Goal: Information Seeking & Learning: Check status

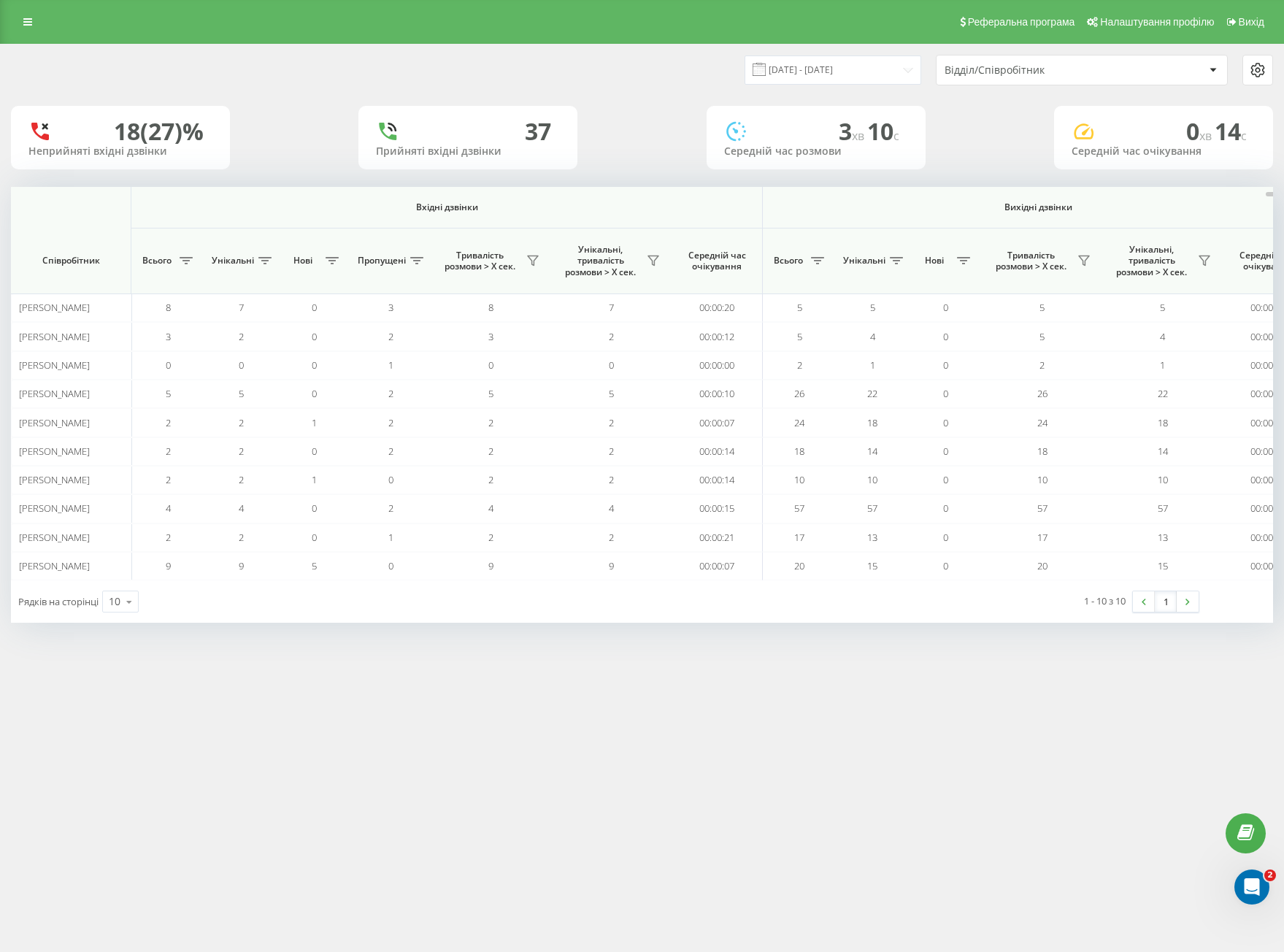
click at [978, 74] on div "Відділ/Співробітник" at bounding box center [1031, 70] width 174 height 12
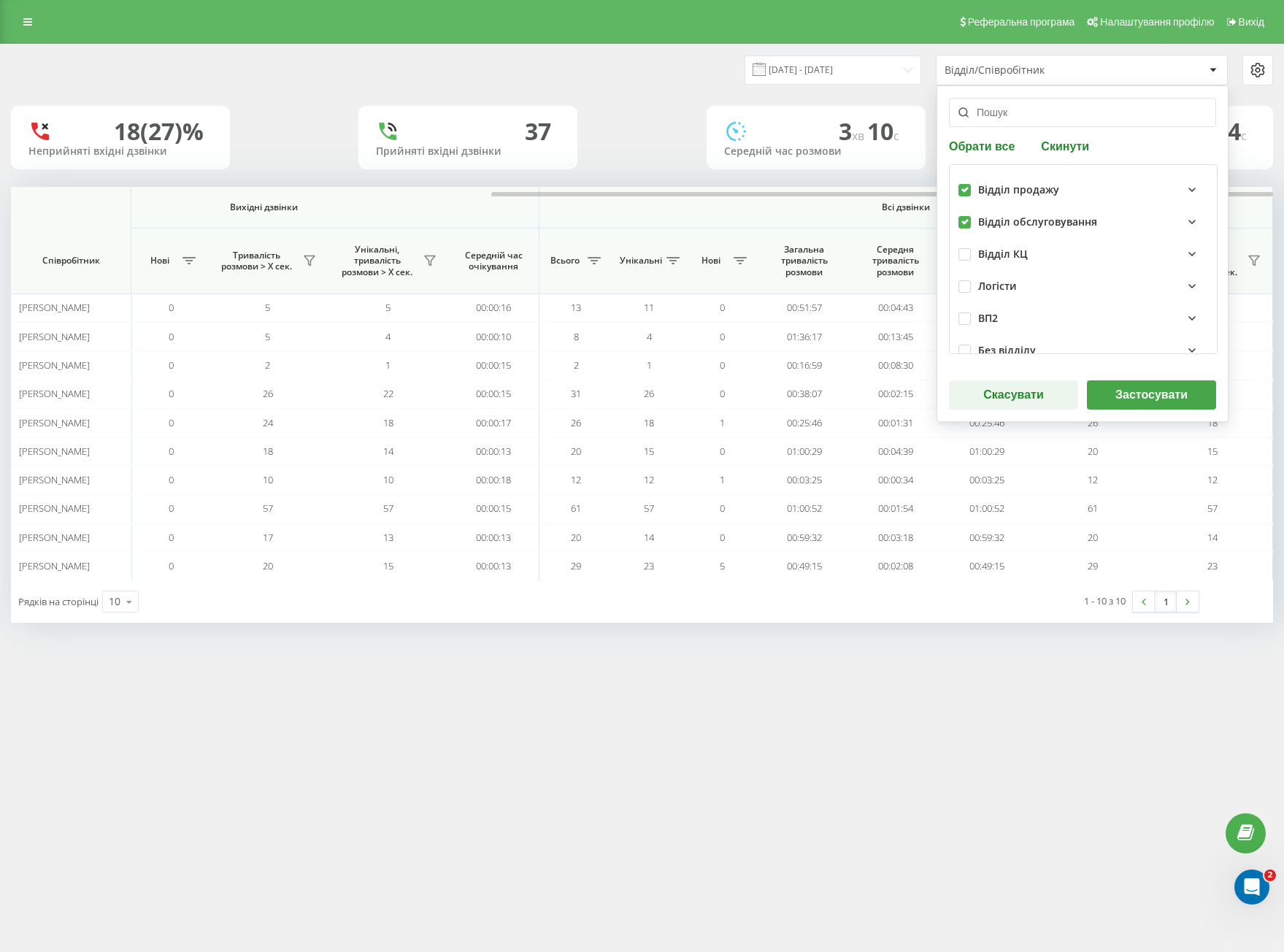
click at [1139, 401] on button "Застосувати" at bounding box center [1151, 394] width 129 height 29
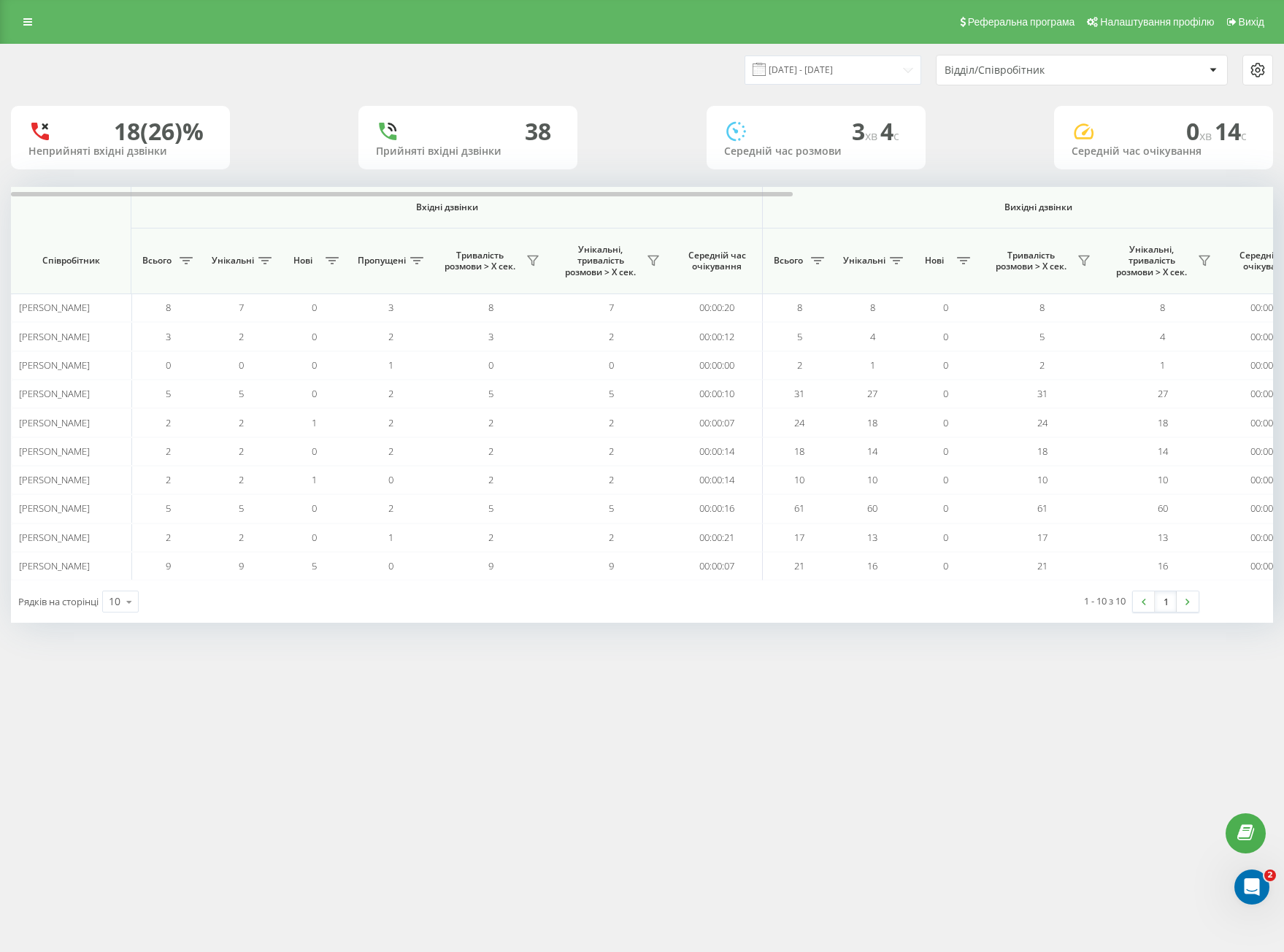
click at [1004, 73] on div "Відділ/Співробітник" at bounding box center [1031, 70] width 174 height 12
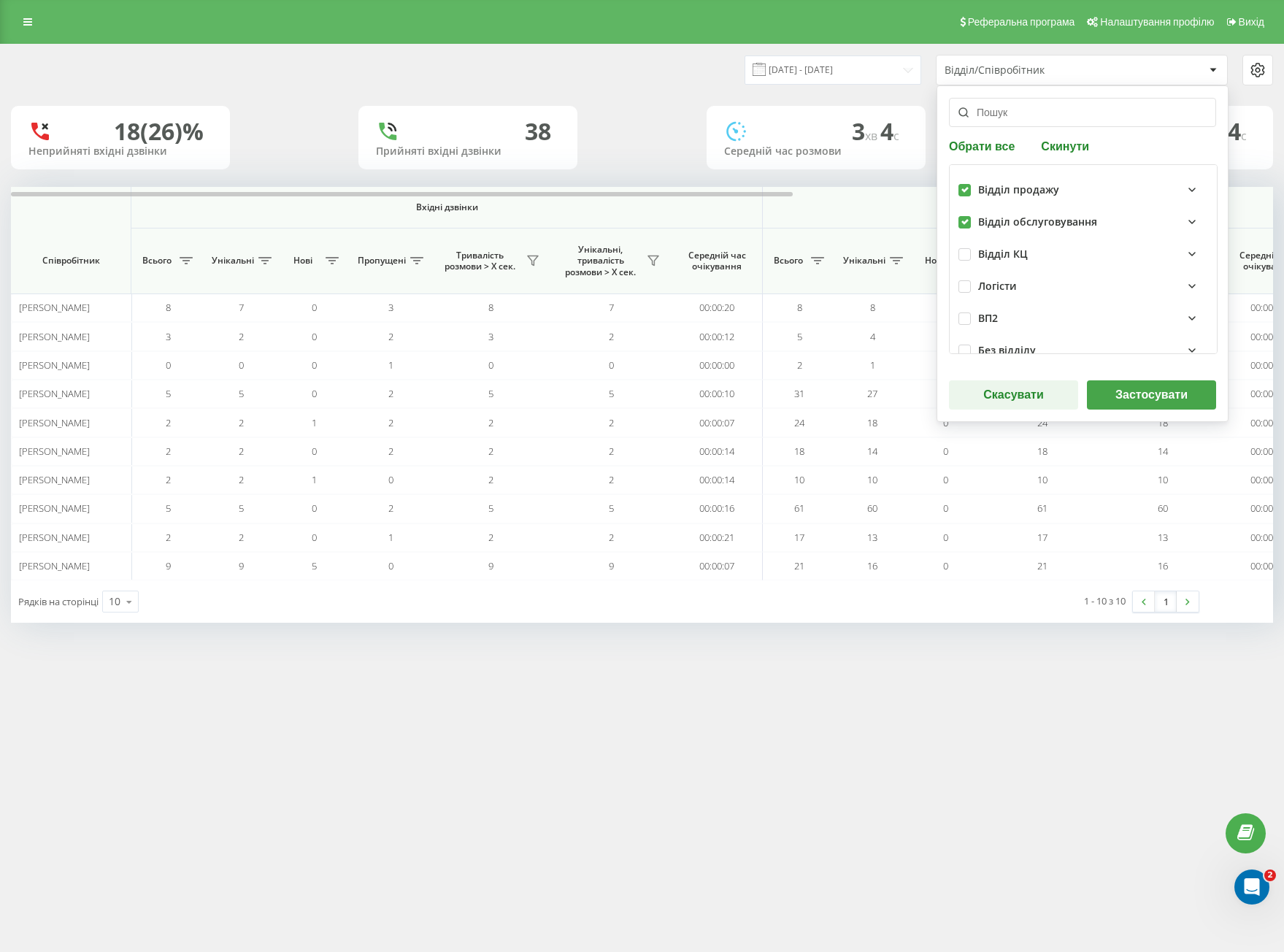
click at [1135, 388] on button "Застосувати" at bounding box center [1151, 394] width 129 height 29
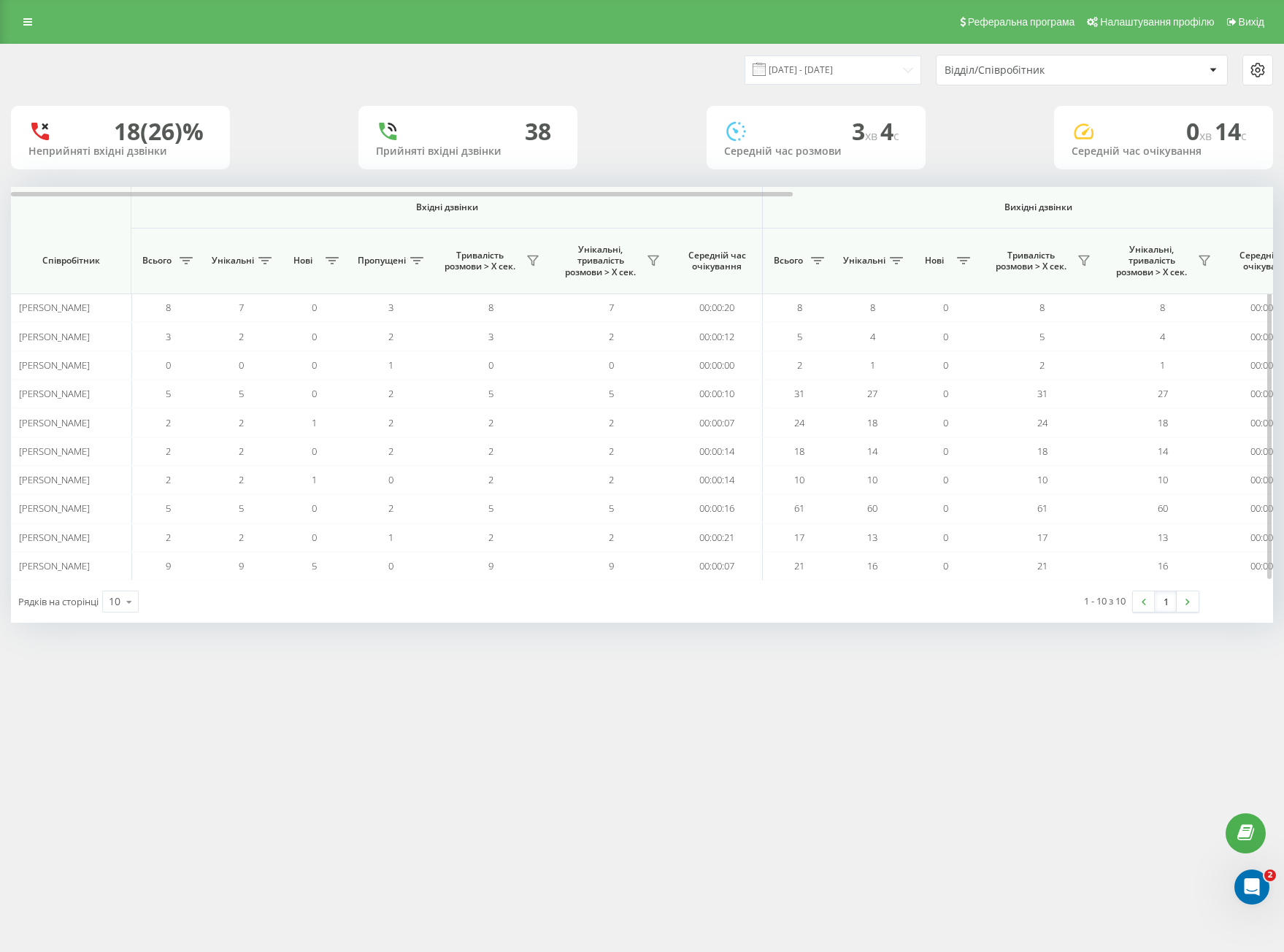
click at [583, 198] on th "Вхідні дзвінки" at bounding box center [447, 207] width 631 height 41
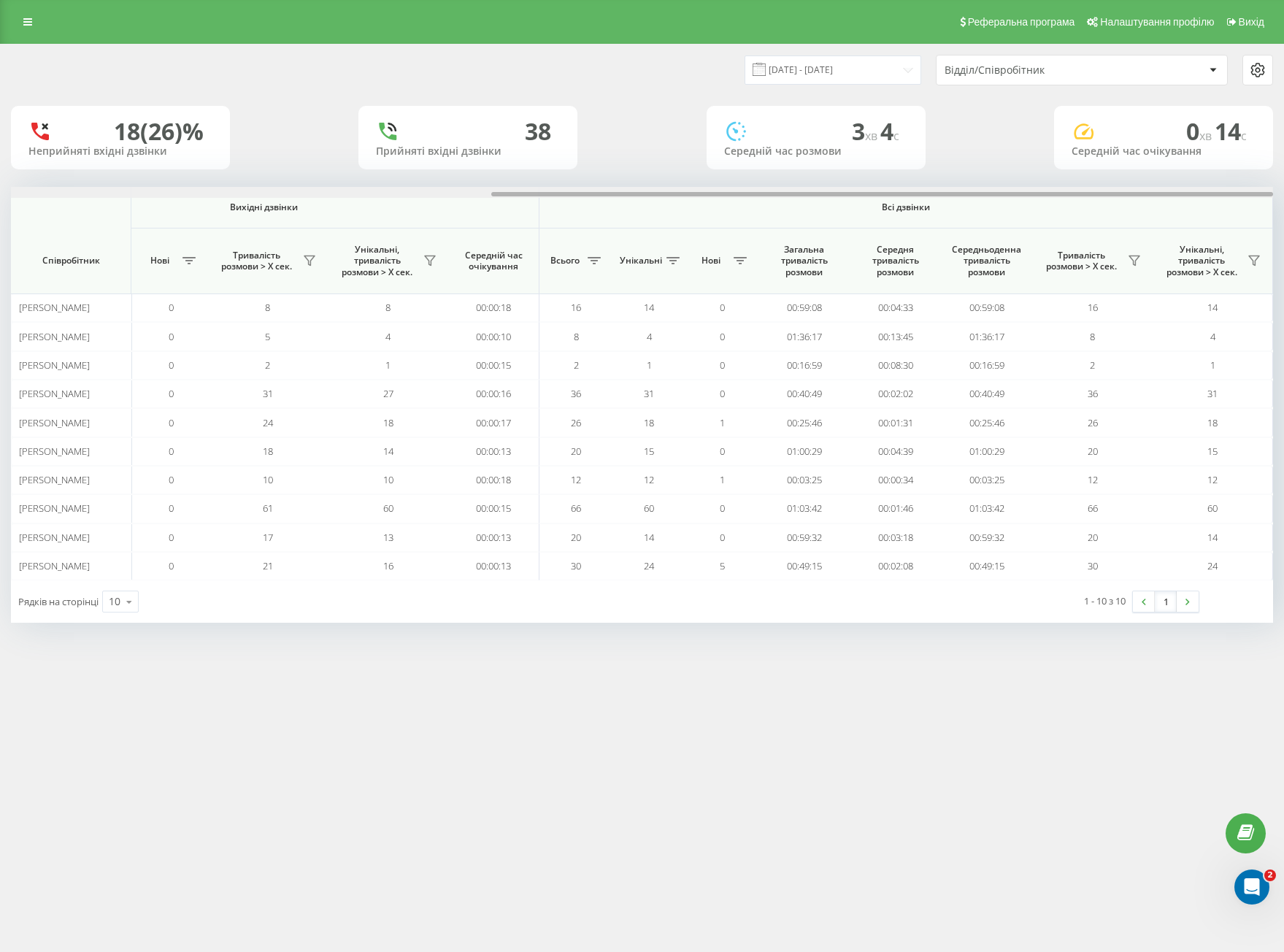
drag, startPoint x: 584, startPoint y: 196, endPoint x: 1377, endPoint y: 166, distance: 793.6
click at [1283, 166] on html "[DOMAIN_NAME] Проекти [DOMAIN_NAME] Дашборд Центр звернень Аналiтика Ваші звіти…" at bounding box center [642, 476] width 1284 height 952
click at [1006, 67] on div "Відділ/Співробітник" at bounding box center [1039, 70] width 174 height 12
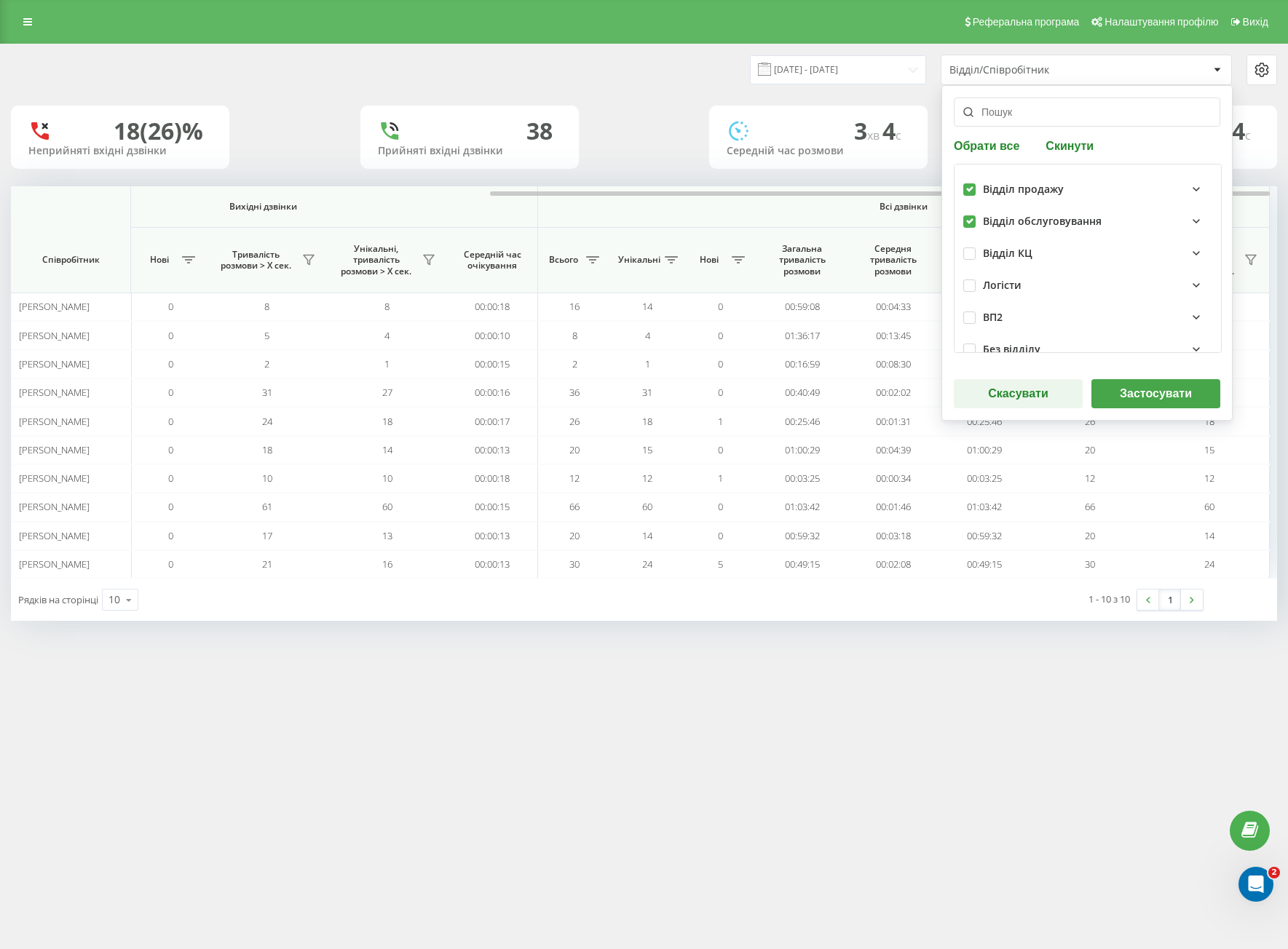
click at [1134, 390] on button "Застосувати" at bounding box center [1155, 393] width 129 height 29
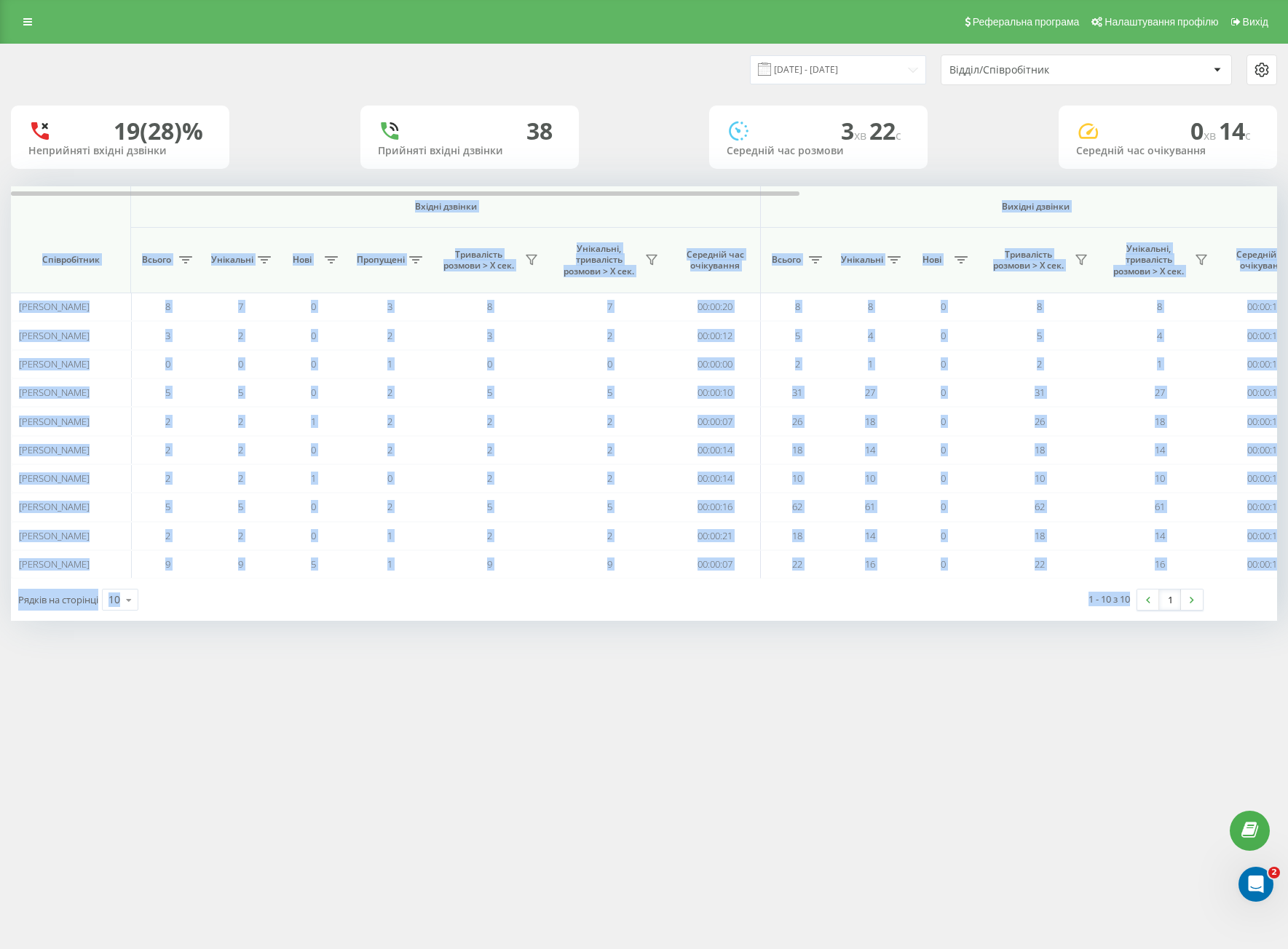
drag, startPoint x: 87, startPoint y: 219, endPoint x: 1125, endPoint y: 644, distance: 1121.6
click at [1122, 664] on div "Реферальна програма Налаштування профілю Вихід [DATE] - [DATE] Відділ/Співробіт…" at bounding box center [644, 474] width 1288 height 949
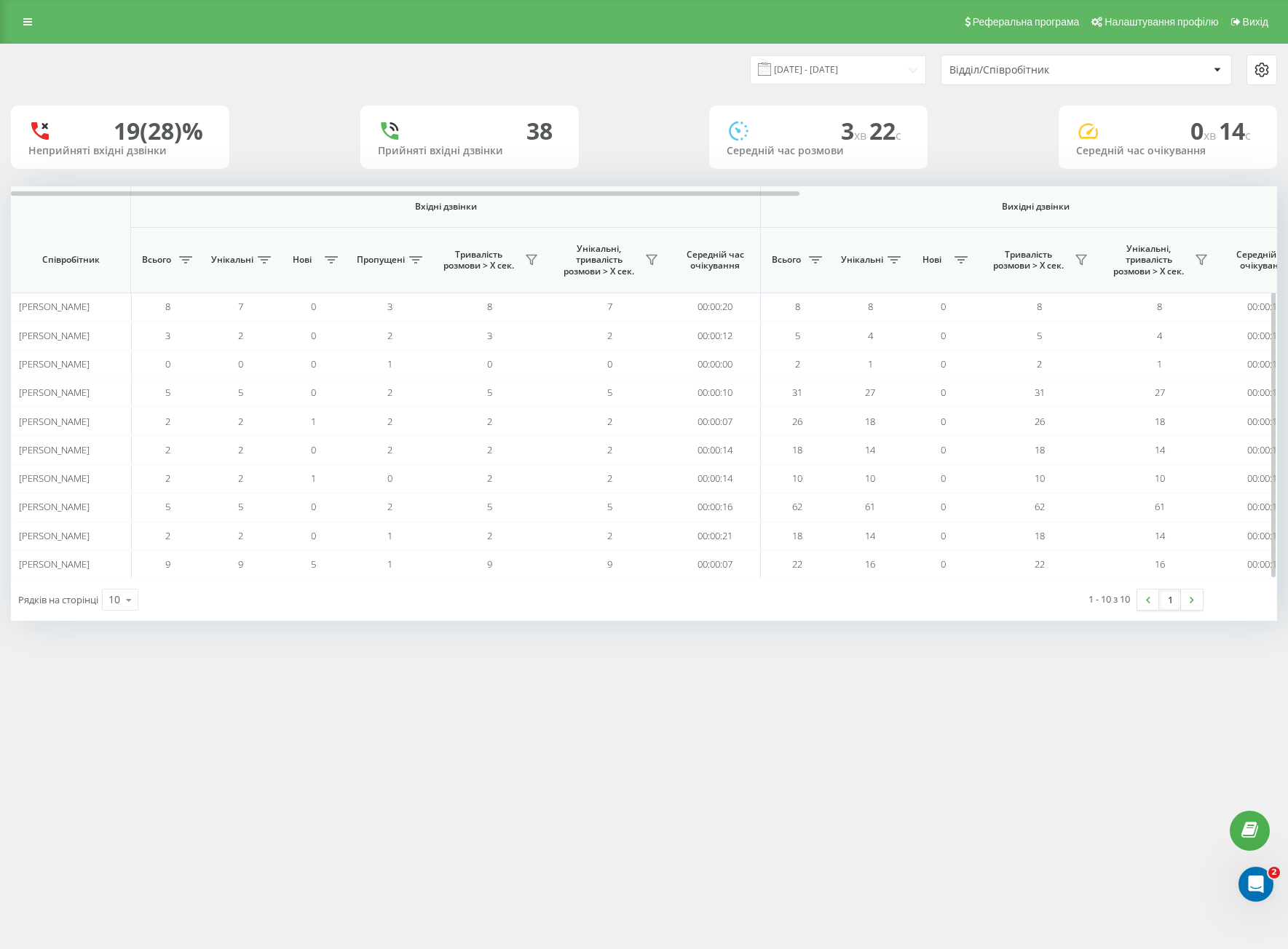
drag, startPoint x: 1115, startPoint y: 607, endPoint x: 47, endPoint y: 207, distance: 1140.4
click at [47, 207] on th at bounding box center [71, 207] width 120 height 41
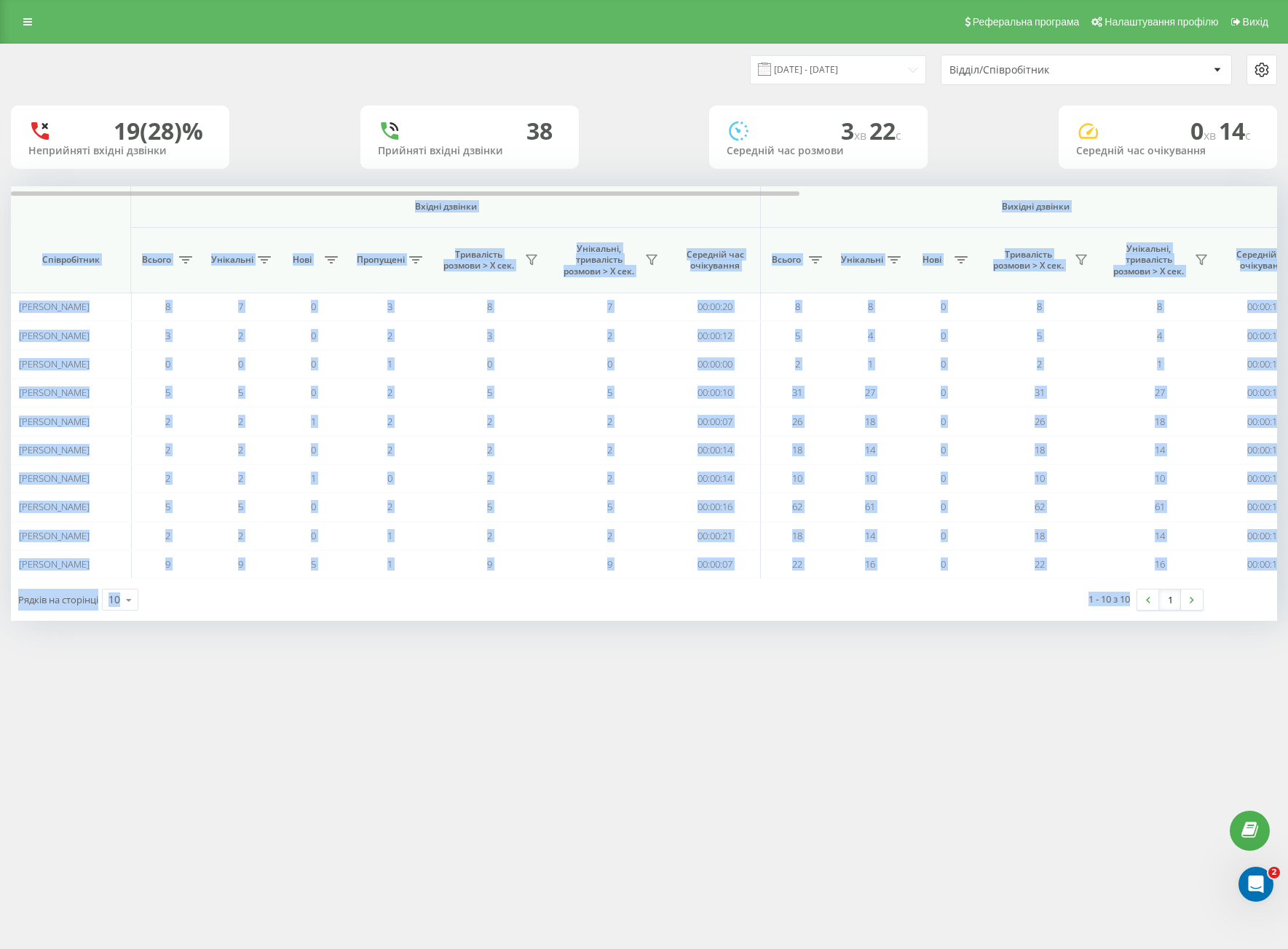
drag, startPoint x: 63, startPoint y: 220, endPoint x: 1121, endPoint y: 624, distance: 1132.5
click at [1102, 660] on div "Реферальна програма Налаштування профілю Вихід [DATE] - [DATE] Відділ/Співробіт…" at bounding box center [644, 474] width 1288 height 949
copy div "Loremi dolorsi Ametcon adipisc Eli seddoei Temporincidi Utlabo Etdolorem Aliq E…"
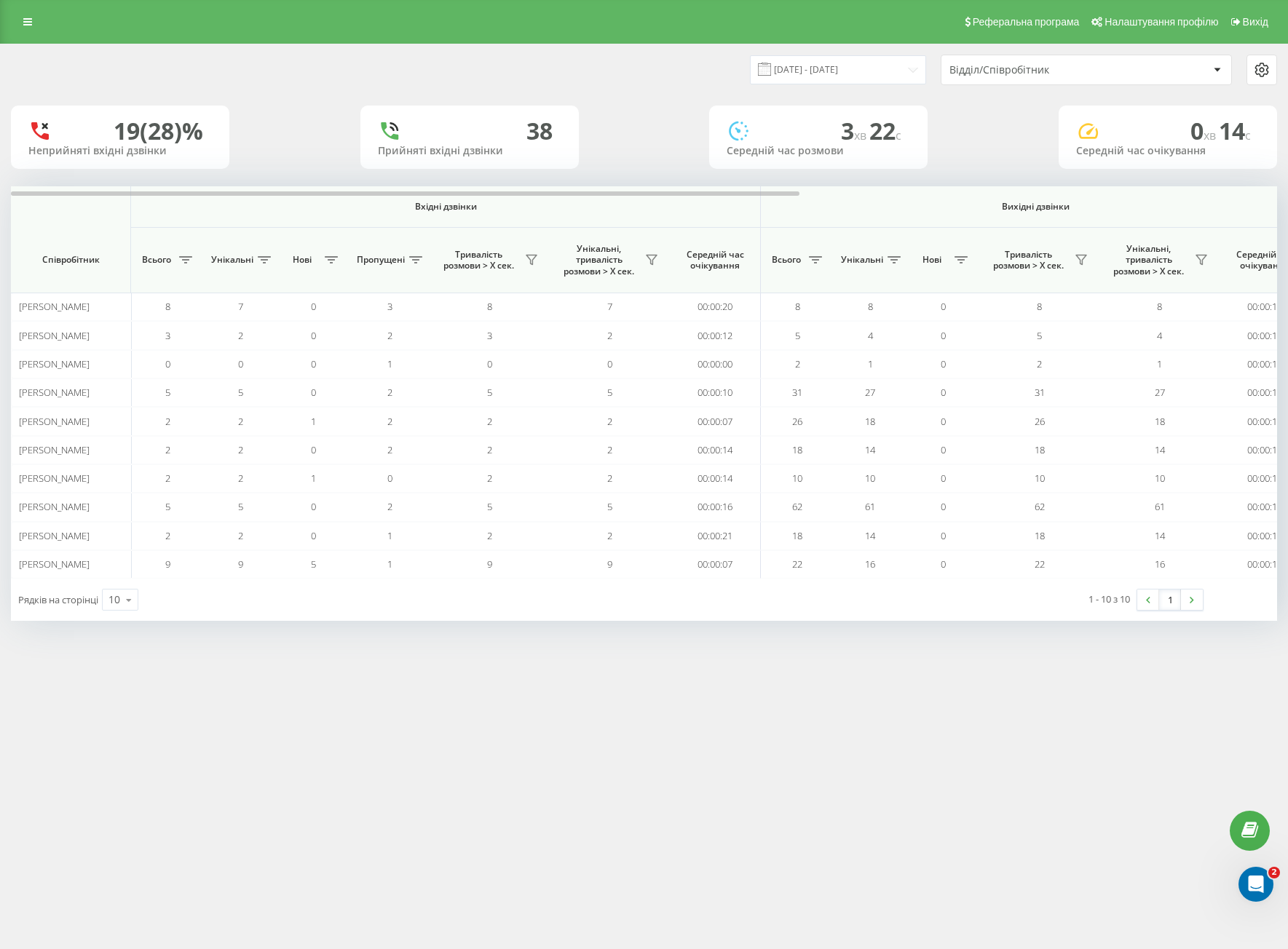
click at [1061, 72] on div "Відділ/Співробітник" at bounding box center [1036, 70] width 174 height 12
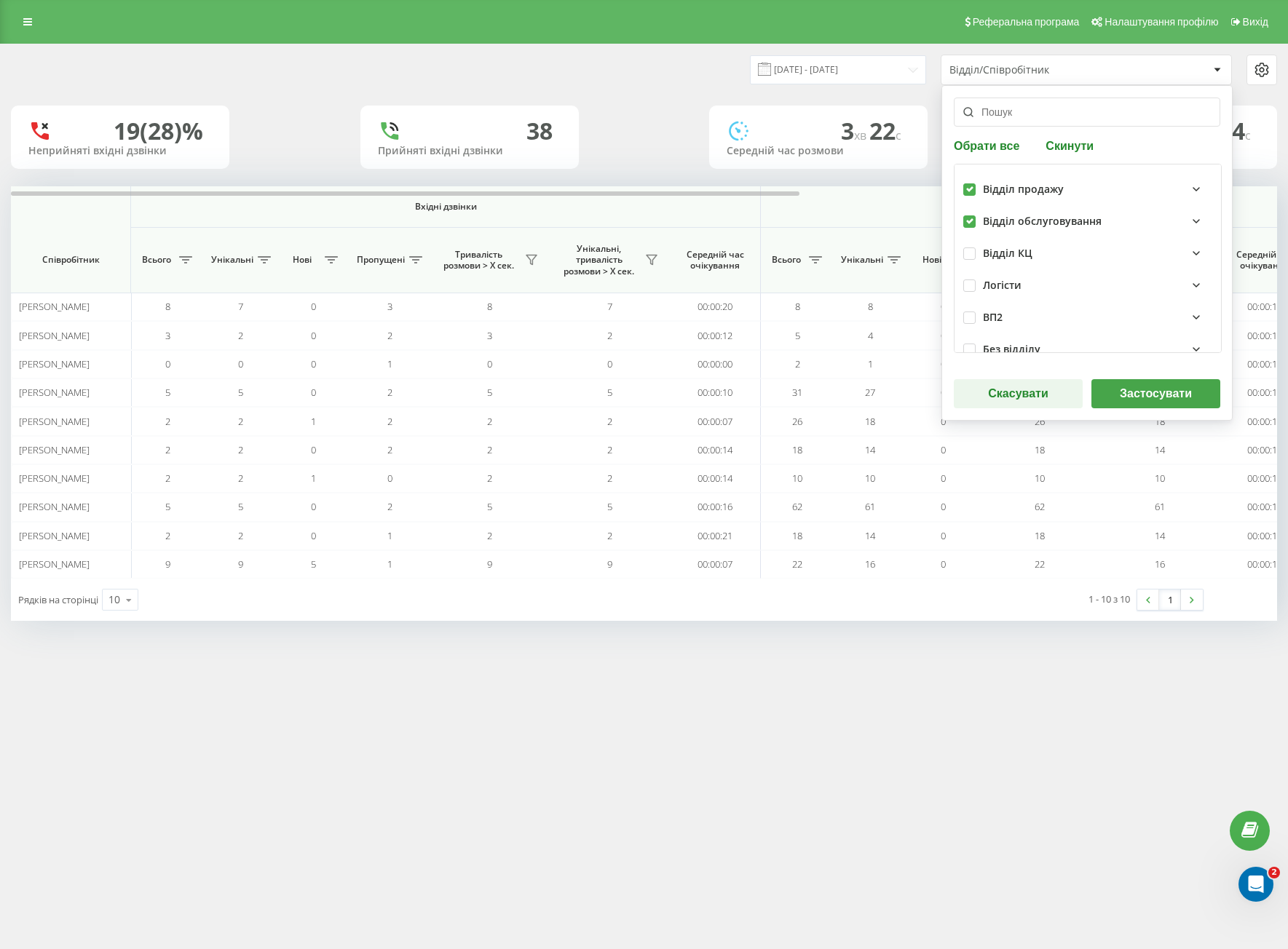
click at [1042, 222] on div "Відділ обслуговування" at bounding box center [1042, 221] width 119 height 12
click at [970, 215] on label at bounding box center [969, 215] width 12 height 0
checkbox input "false"
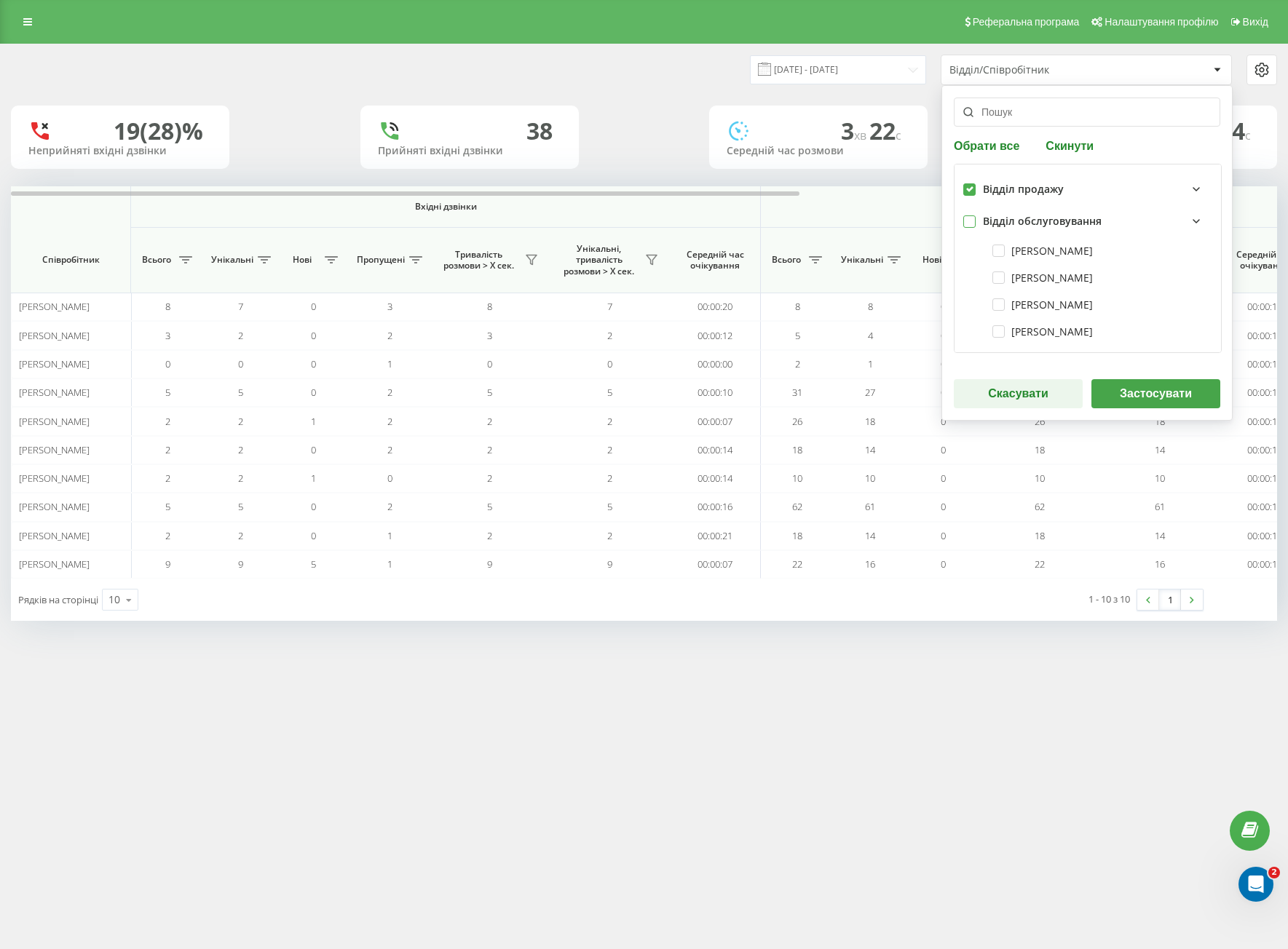
checkbox input "false"
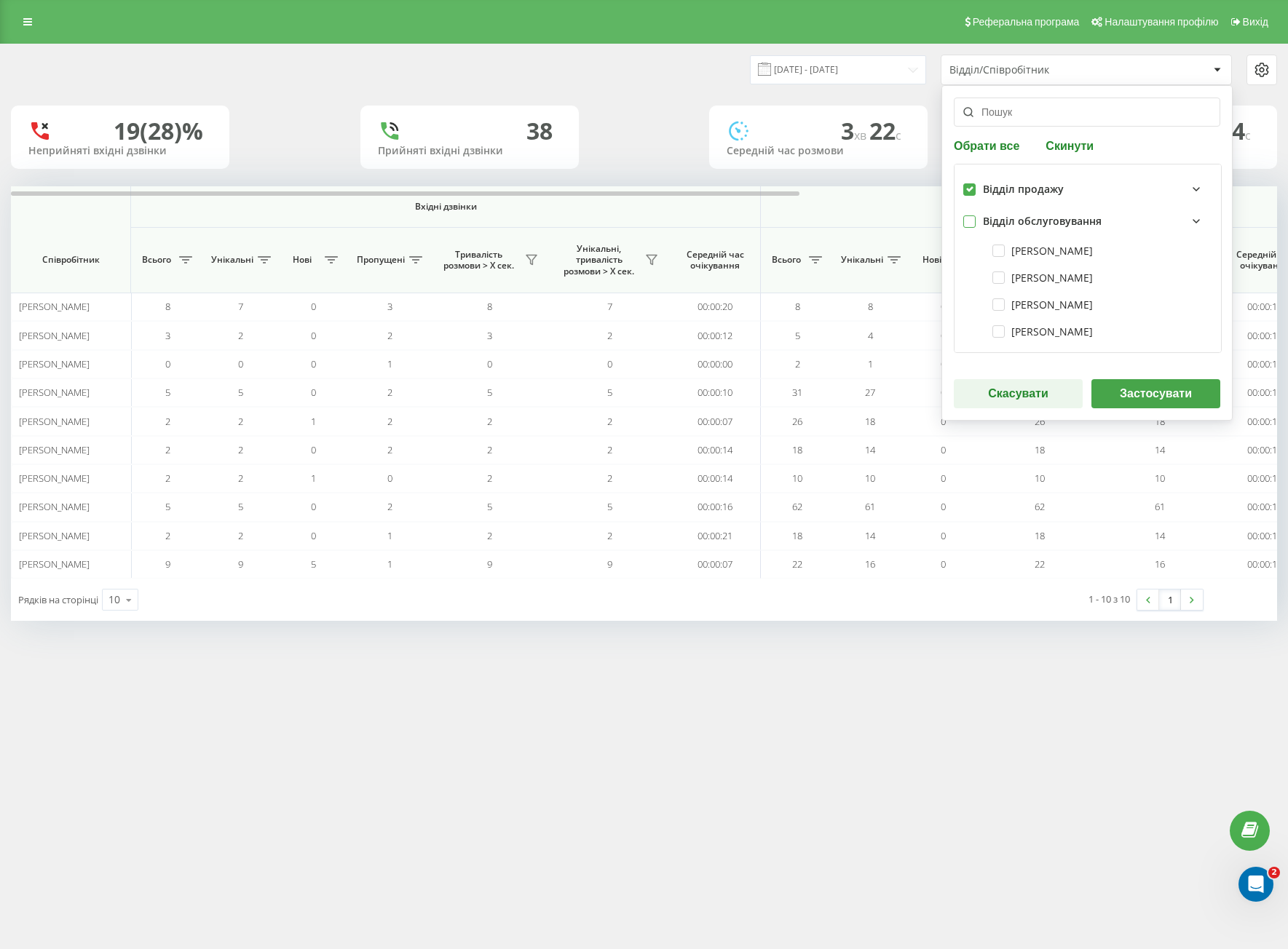
checkbox input "false"
click at [970, 215] on label at bounding box center [969, 215] width 12 height 0
checkbox input "true"
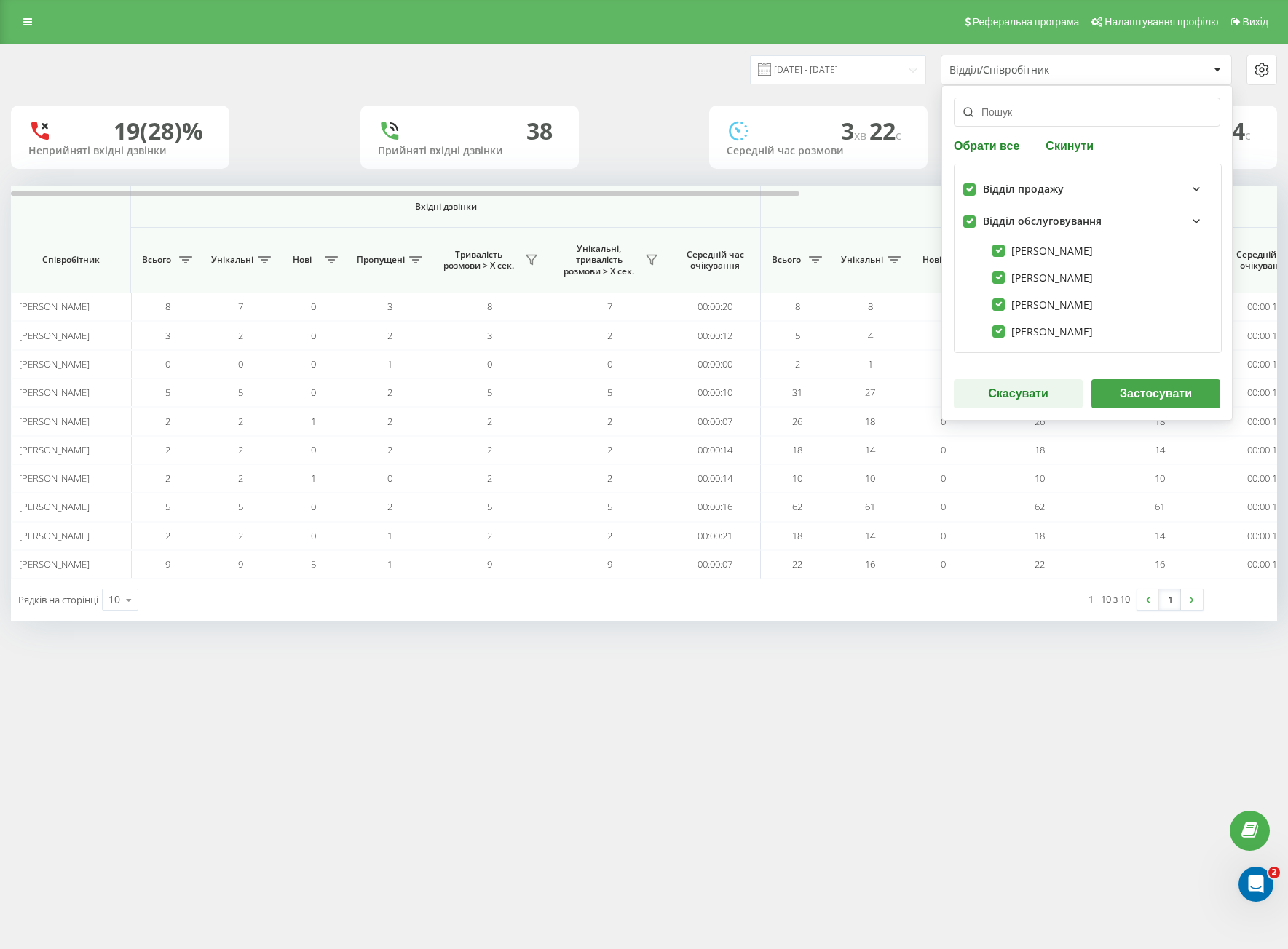
checkbox input "true"
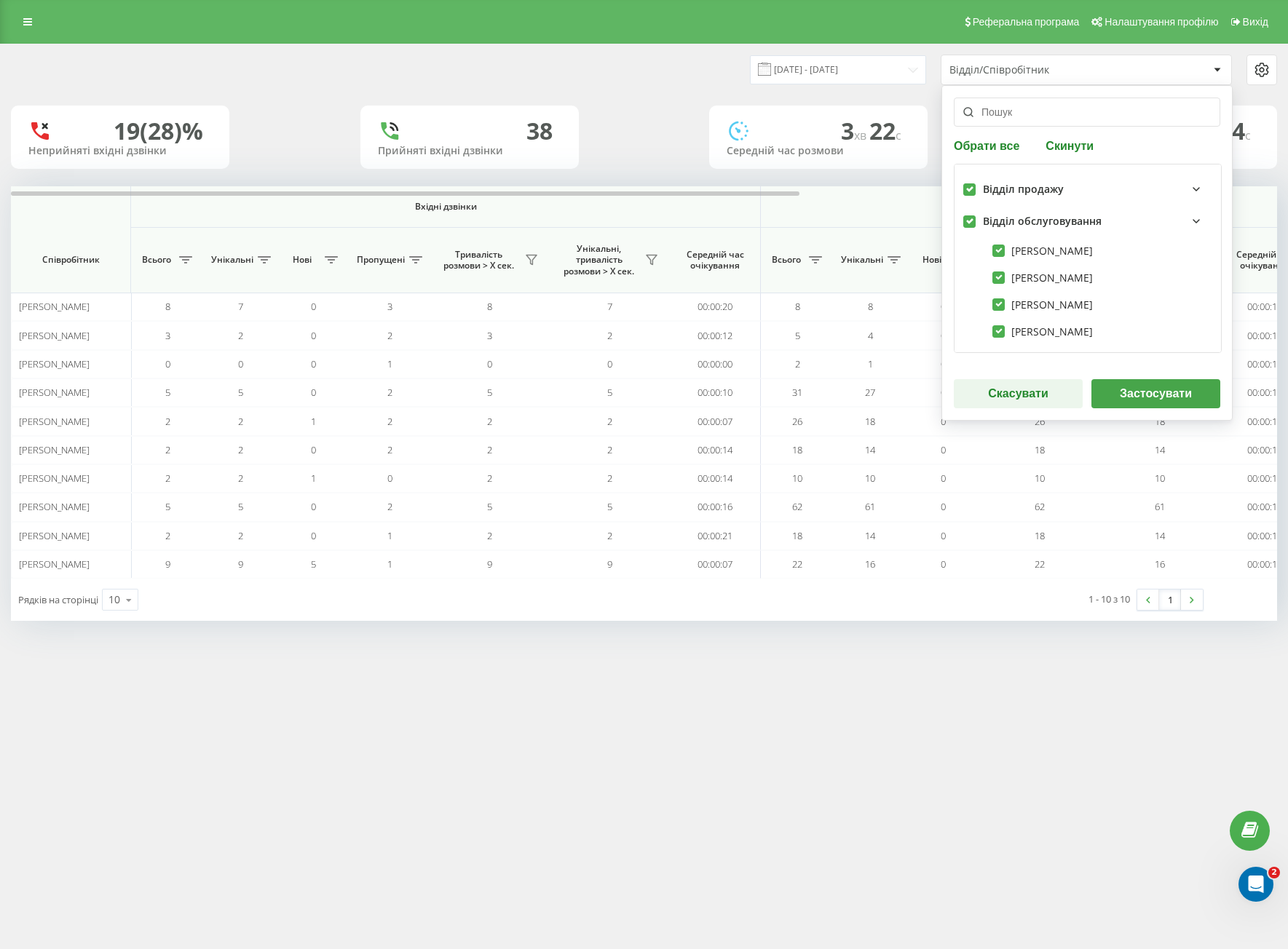
checkbox input "true"
click at [1131, 401] on button "Застосувати" at bounding box center [1155, 393] width 129 height 29
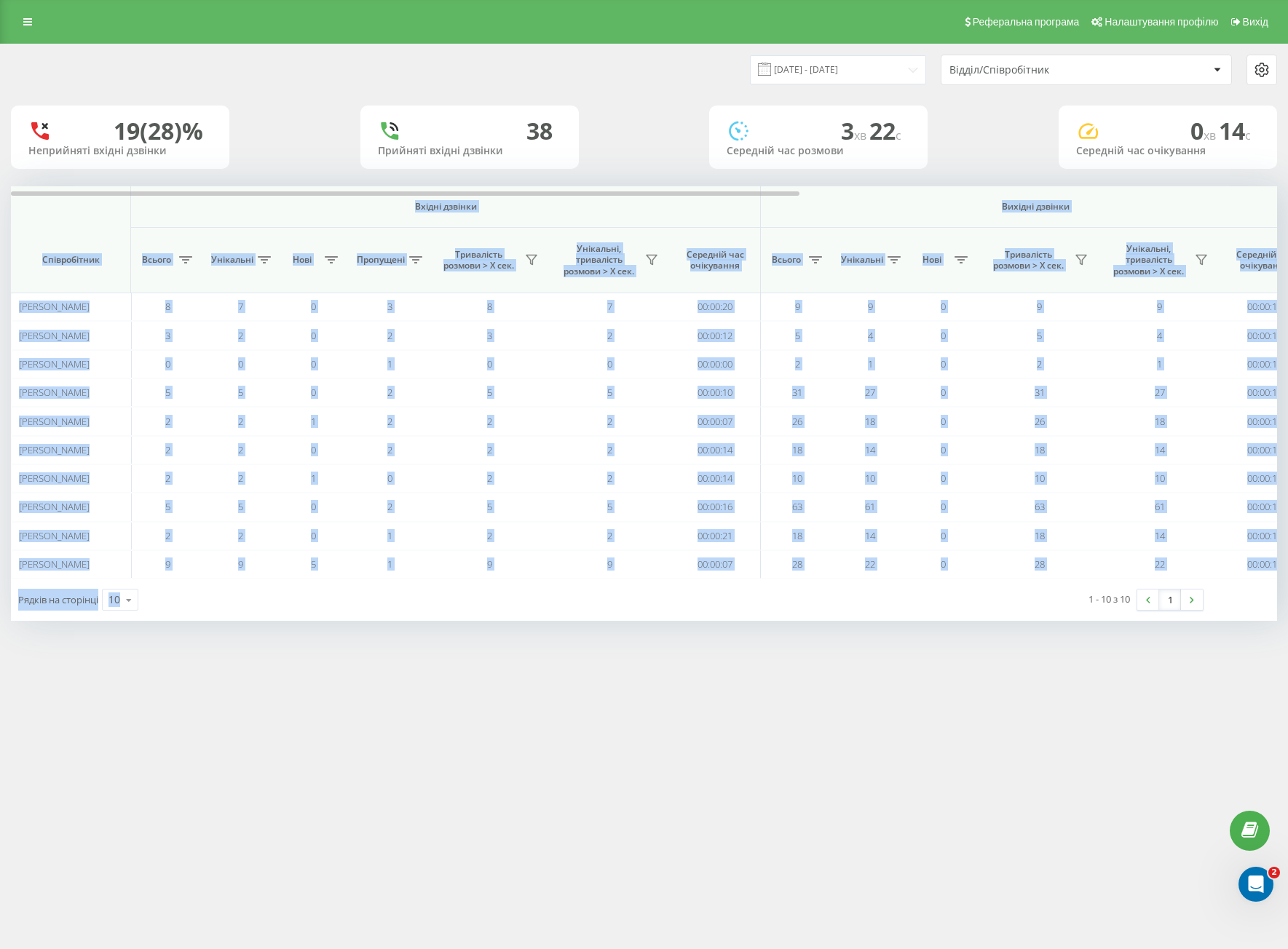
drag, startPoint x: 45, startPoint y: 226, endPoint x: 895, endPoint y: 582, distance: 921.5
click at [895, 582] on div "Вхідні дзвінки Вихідні дзвінки Всі дзвінки Співробітник Всього Унікальні Нові П…" at bounding box center [644, 403] width 1266 height 434
copy div "Loremi dolorsi Ametcon adipisc Eli seddoei Temporincidi Utlabo Etdolorem Aliq E…"
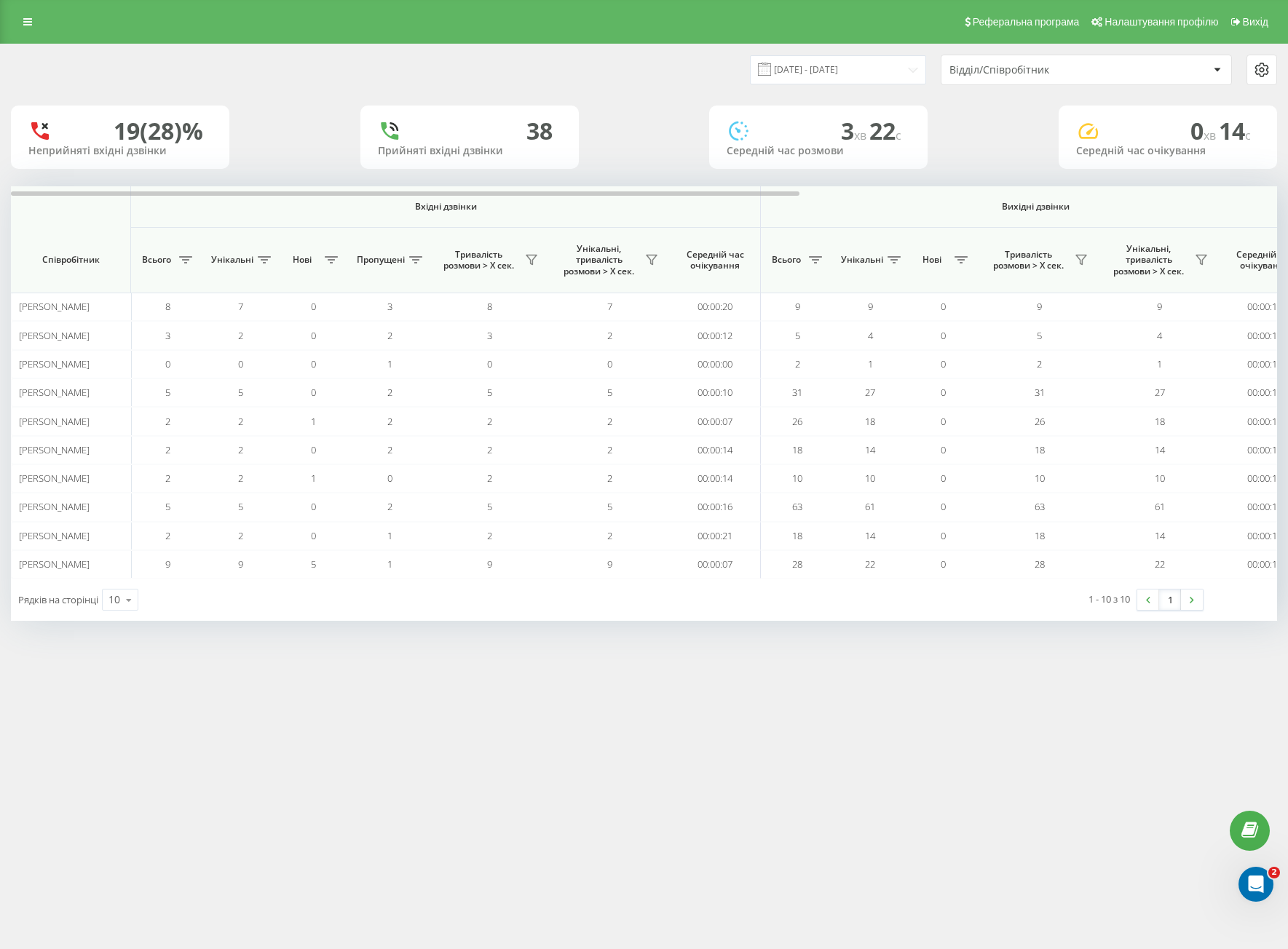
click at [1017, 70] on div "Відділ/Співробітник" at bounding box center [1036, 70] width 174 height 12
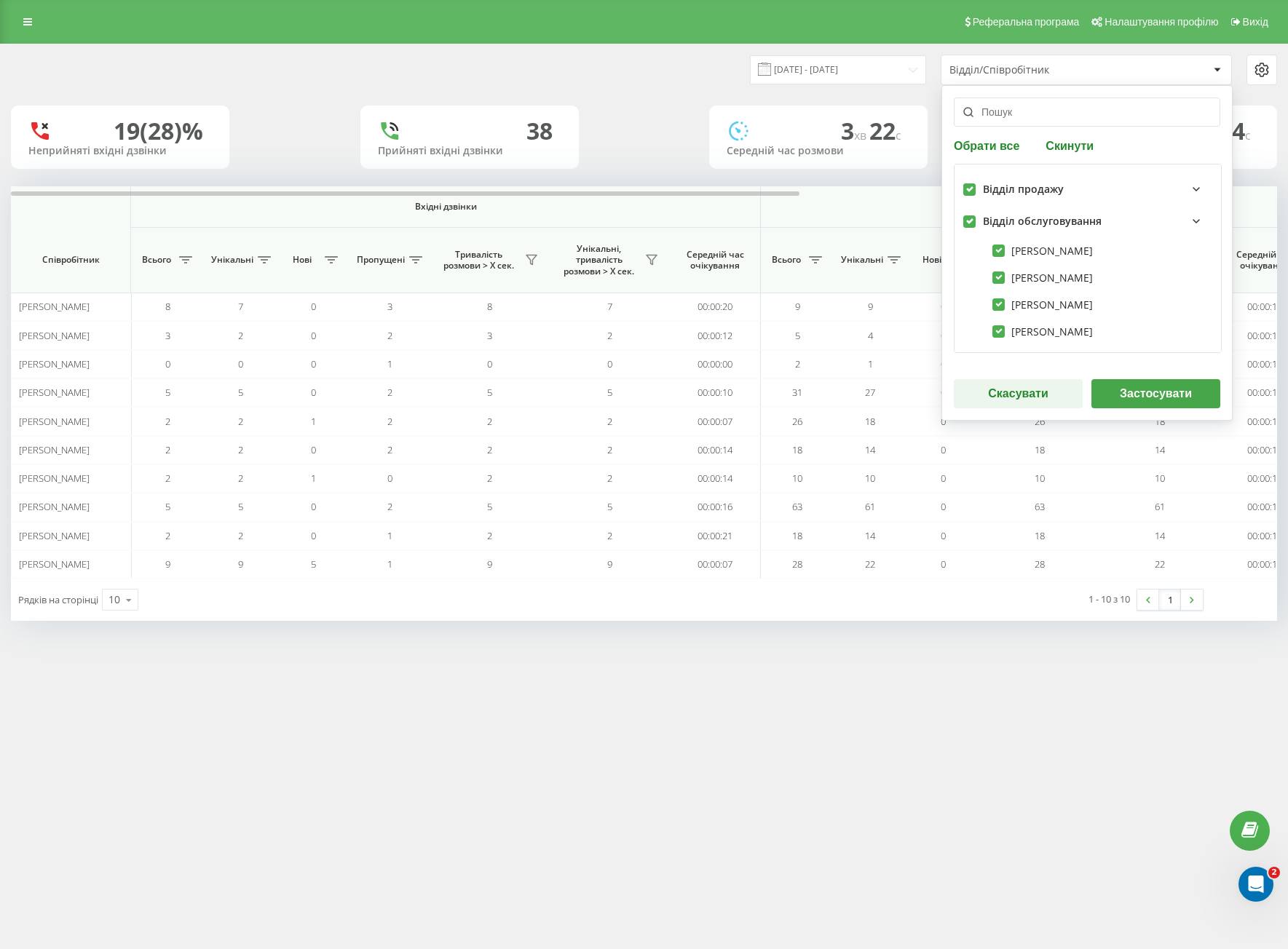
click at [1140, 400] on button "Застосувати" at bounding box center [1155, 393] width 129 height 29
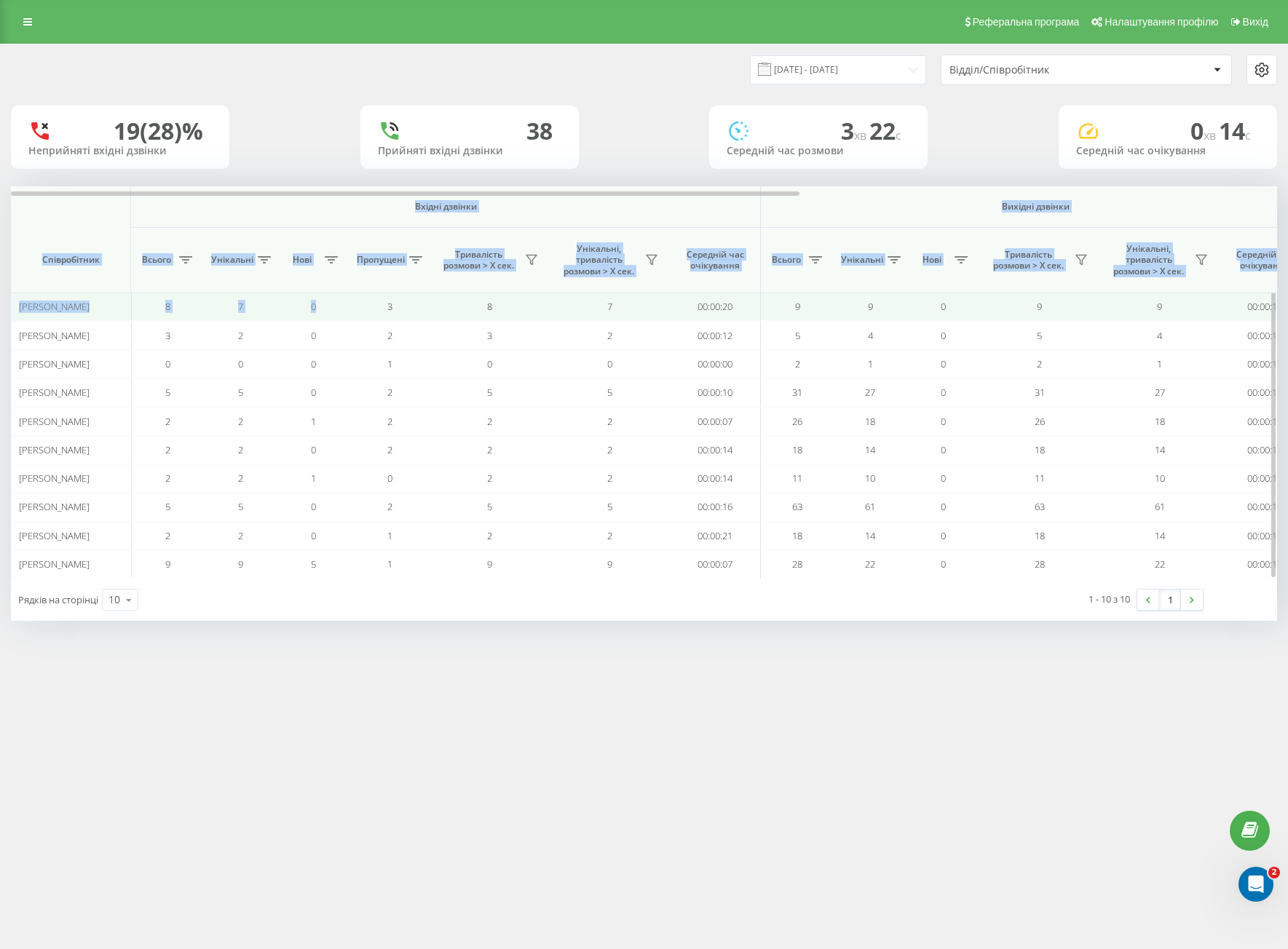
drag, startPoint x: 65, startPoint y: 220, endPoint x: 316, endPoint y: 302, distance: 264.1
click at [316, 306] on div "Вхідні дзвінки Вихідні дзвінки Всі дзвінки Співробітник Всього Унікальні Нові П…" at bounding box center [644, 382] width 1266 height 392
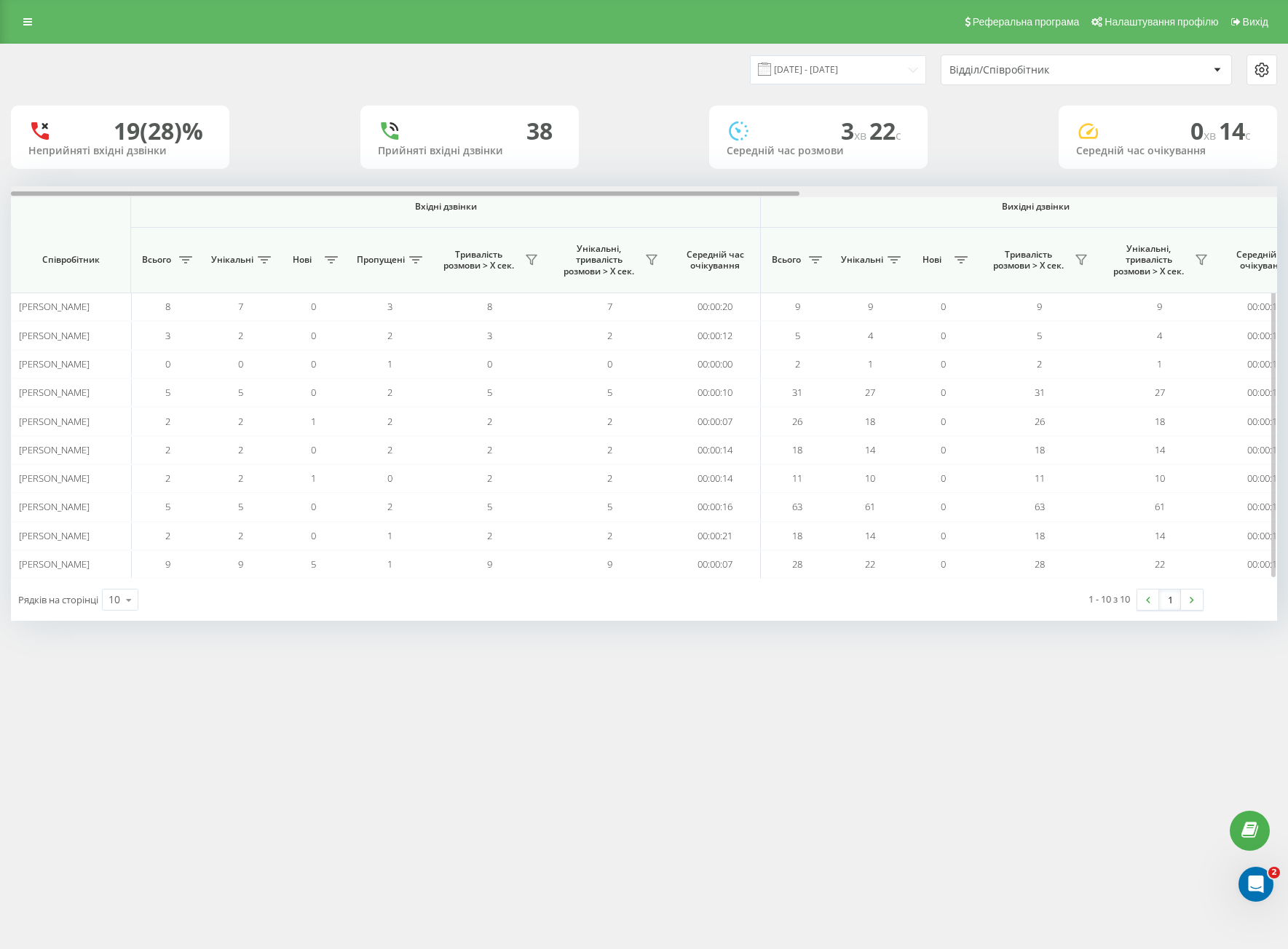
click at [425, 190] on div at bounding box center [644, 191] width 1266 height 11
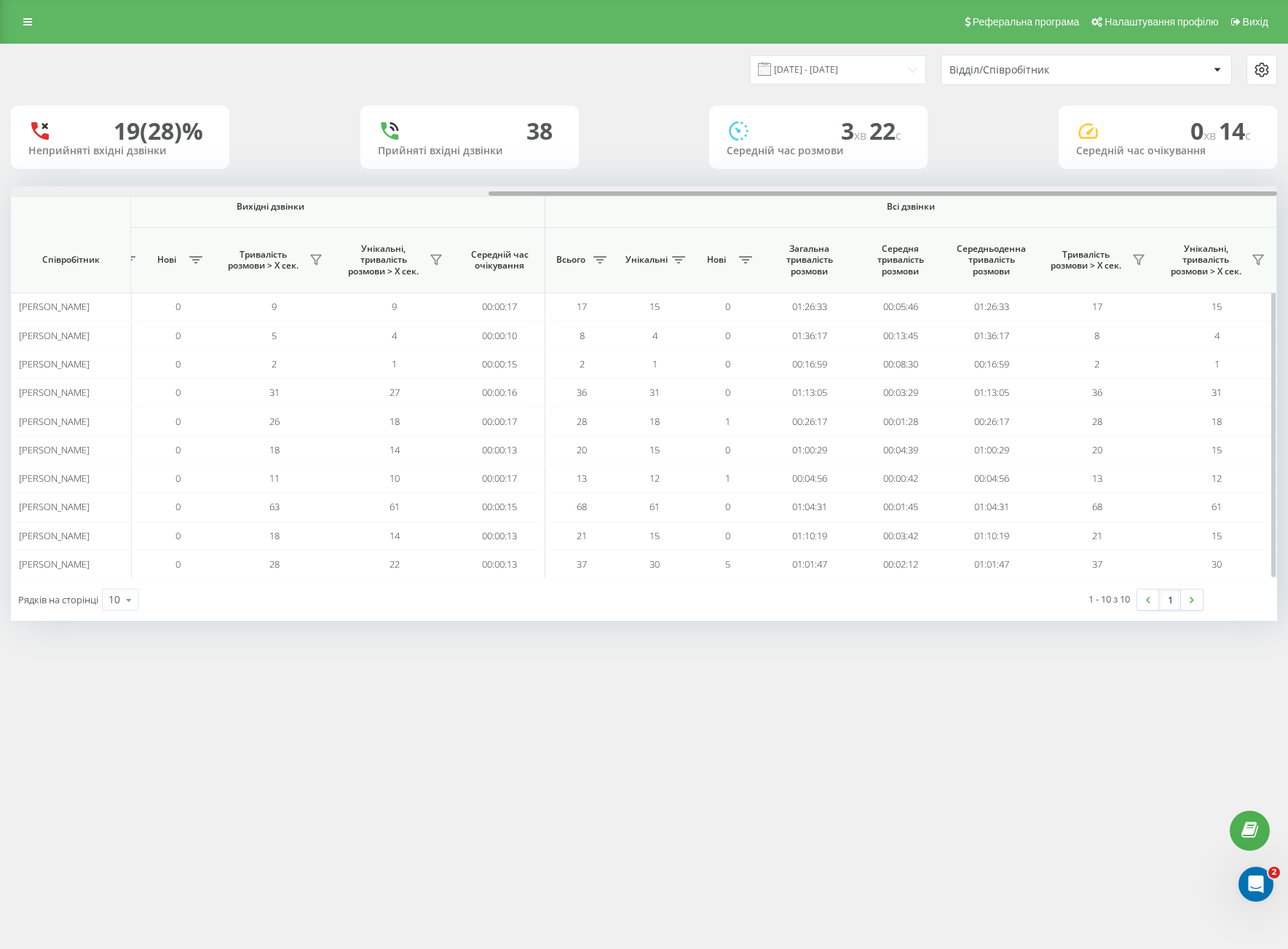
drag, startPoint x: 494, startPoint y: 194, endPoint x: 762, endPoint y: 285, distance: 283.0
click at [731, 217] on div "Вхідні дзвінки Вихідні дзвінки Всі дзвінки Співробітник Всього Унікальні Нові П…" at bounding box center [644, 382] width 1266 height 392
click at [809, 78] on input "[DATE] - [DATE]" at bounding box center [838, 69] width 176 height 28
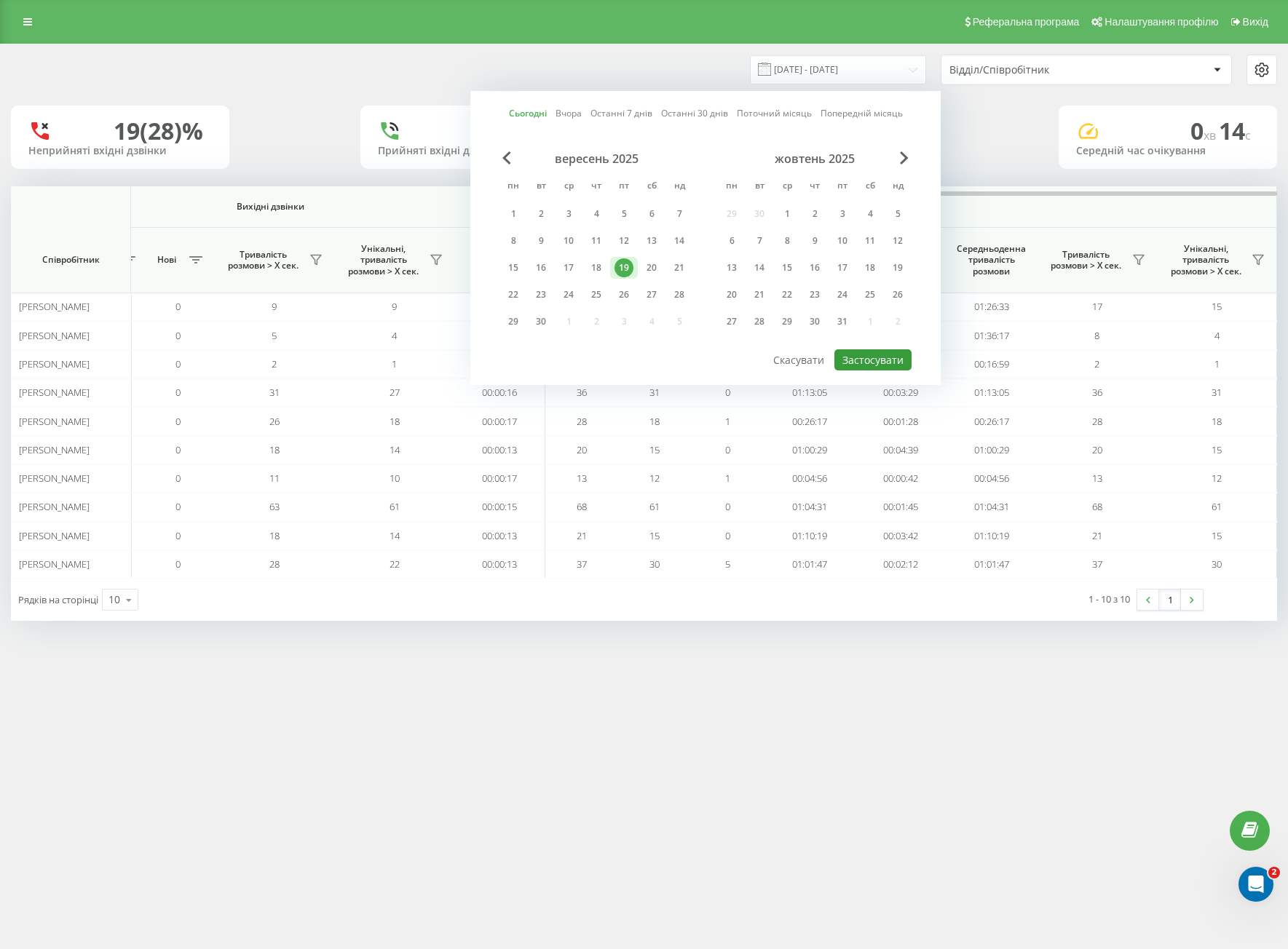
click at [889, 350] on button "Застосувати" at bounding box center [873, 360] width 77 height 21
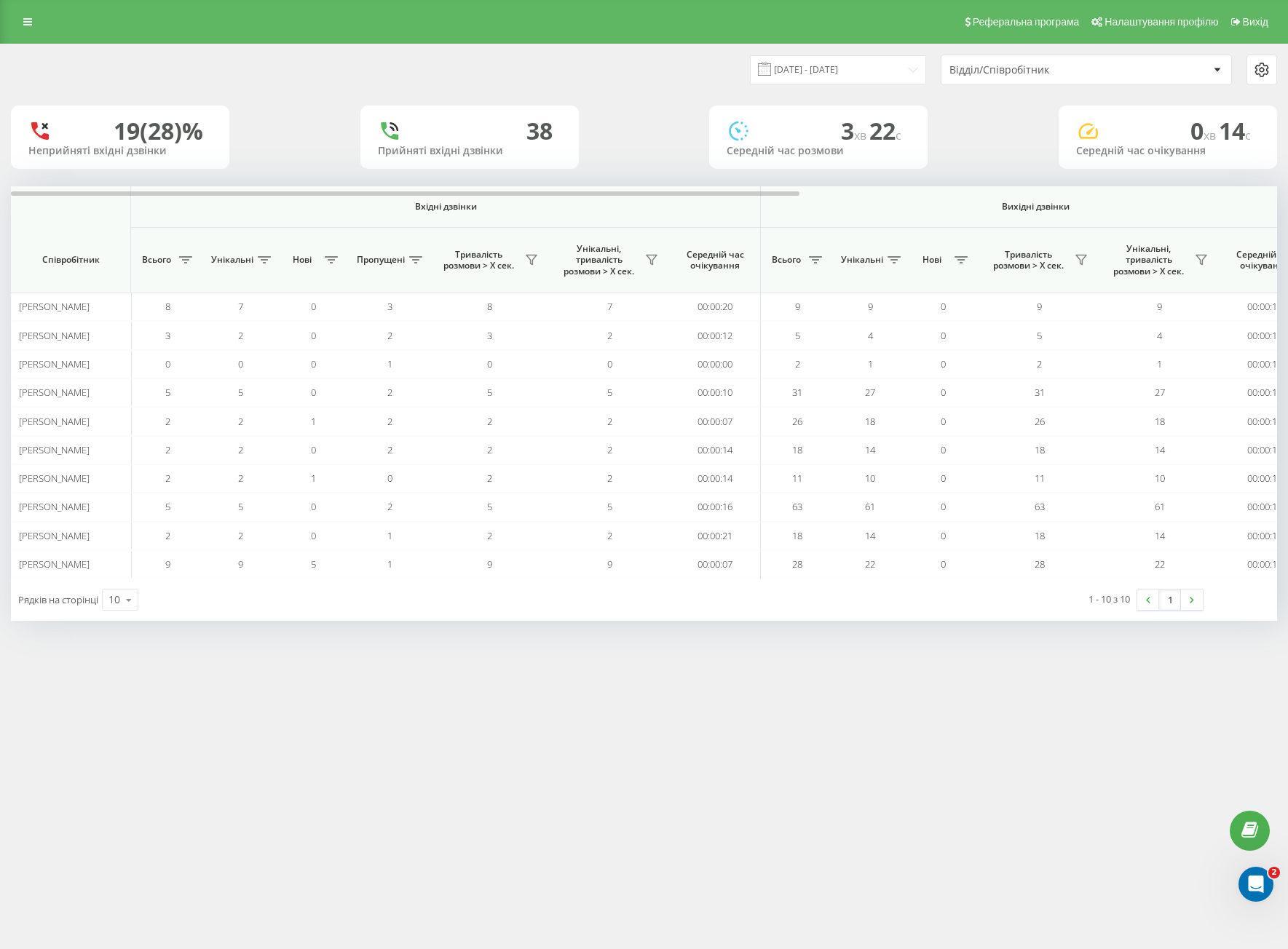
click at [1008, 65] on div "Відділ/Співробітник" at bounding box center [1036, 70] width 174 height 12
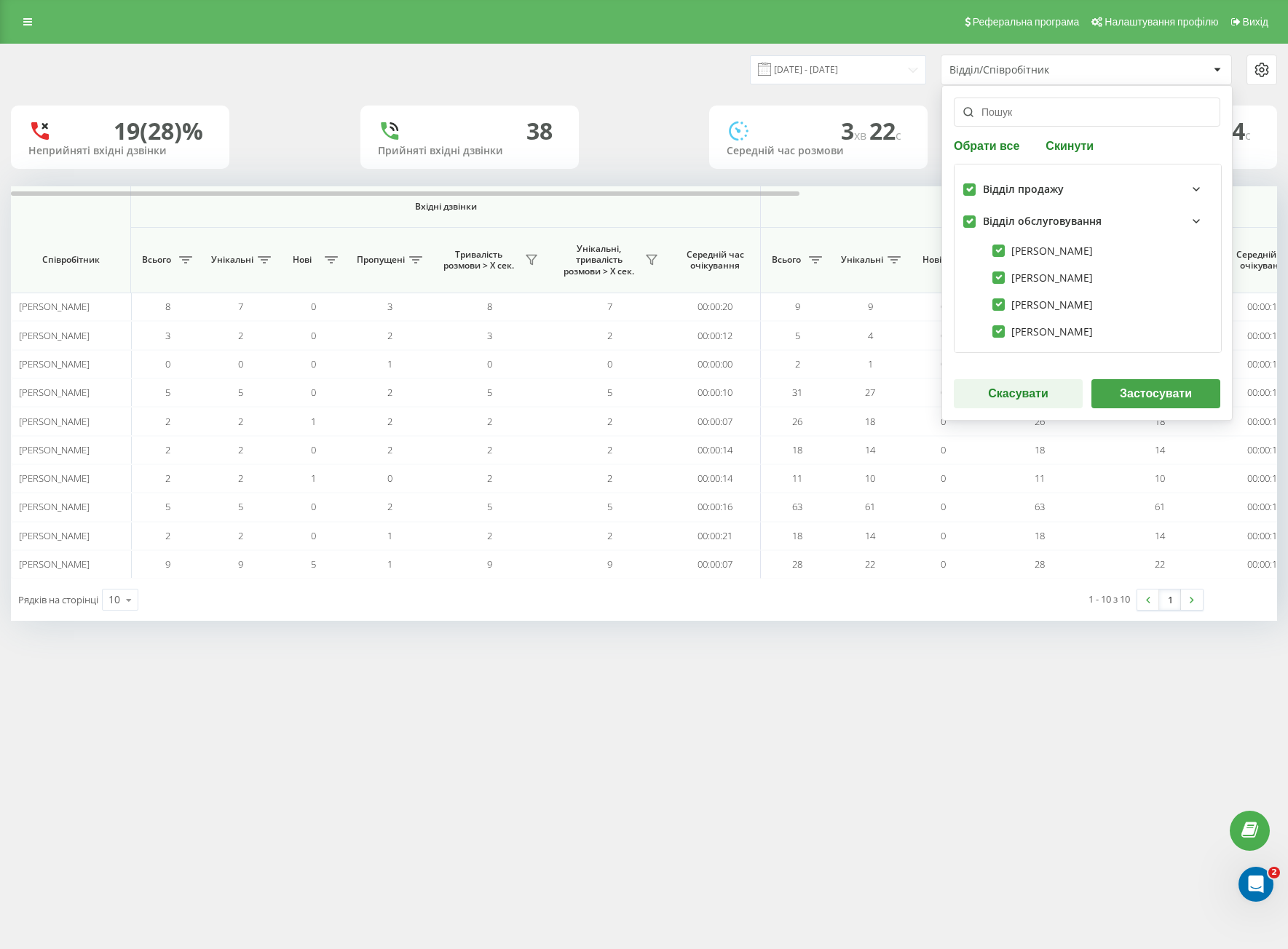
click at [1153, 392] on button "Застосувати" at bounding box center [1155, 393] width 129 height 29
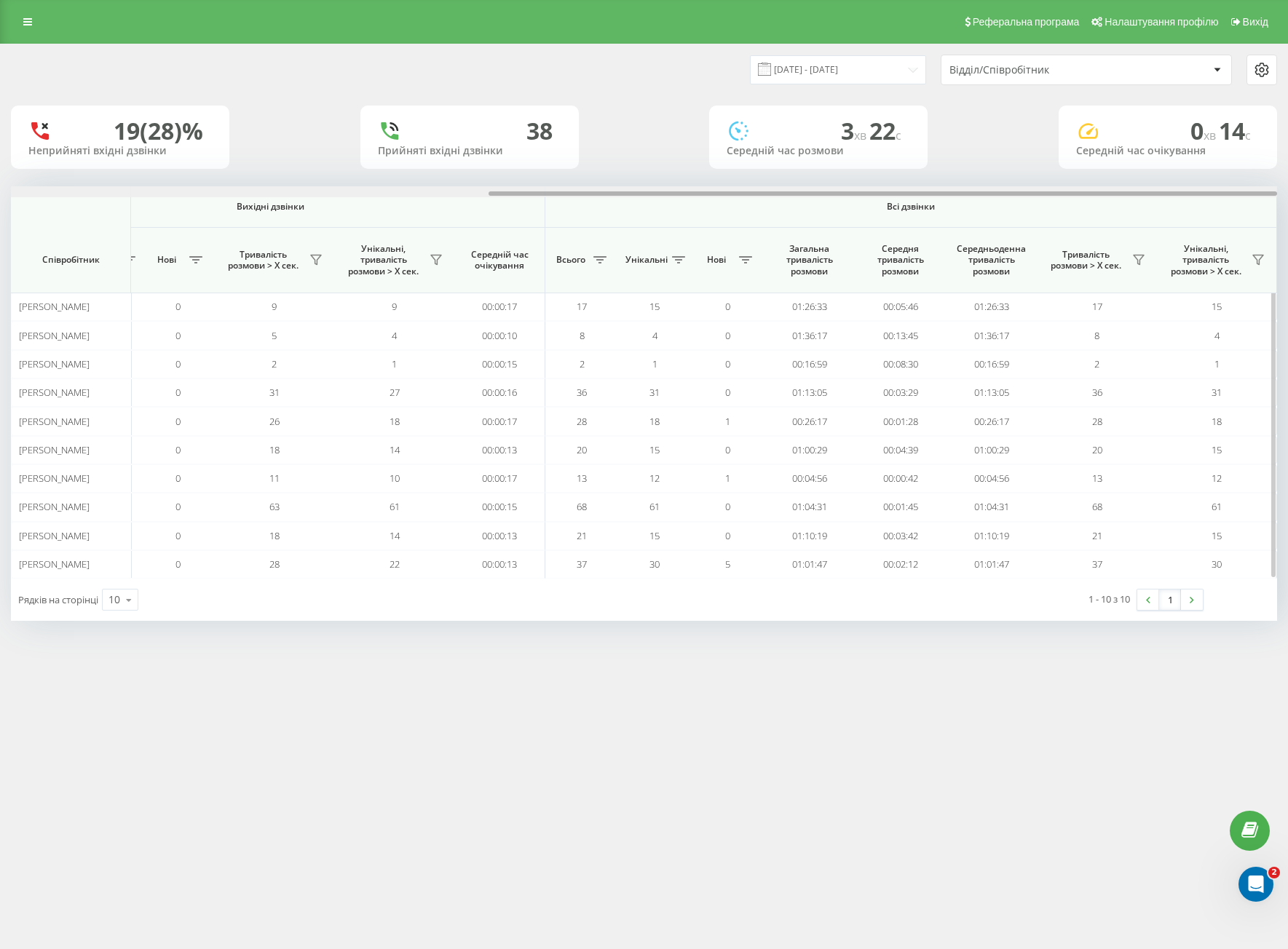
drag, startPoint x: 754, startPoint y: 188, endPoint x: 1022, endPoint y: 193, distance: 268.0
click at [1019, 193] on div at bounding box center [644, 191] width 1266 height 11
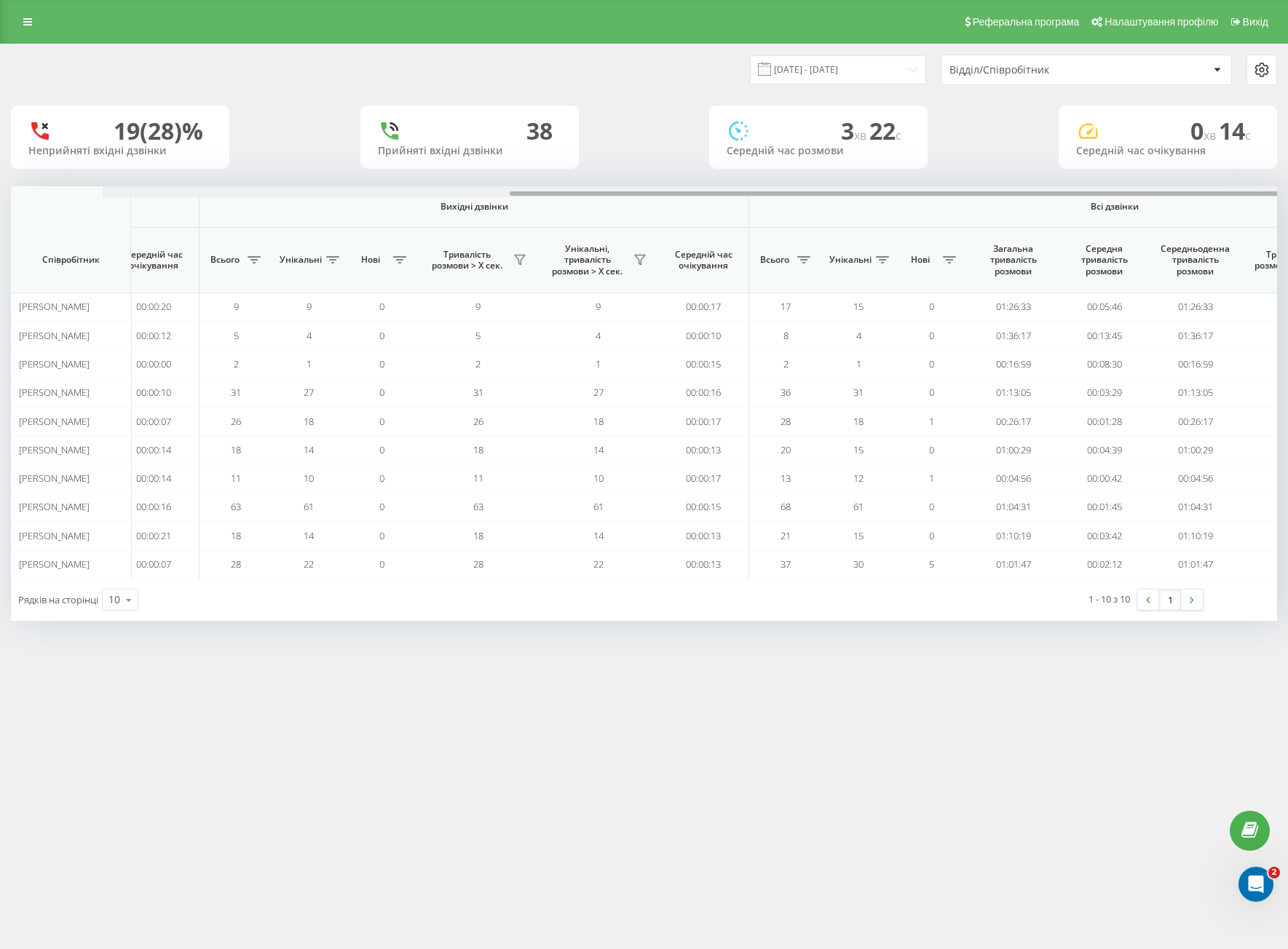
scroll to position [0, 0]
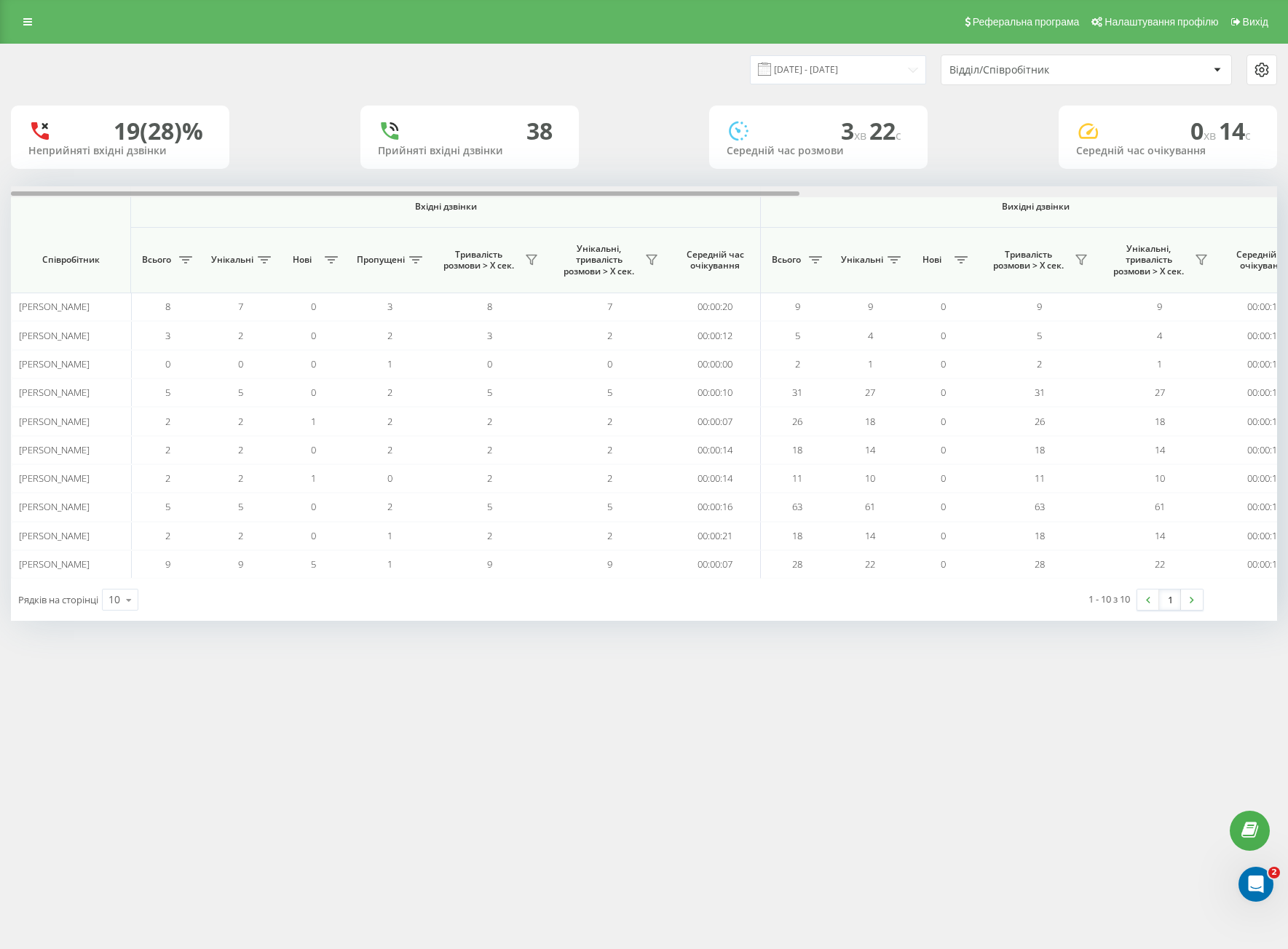
drag, startPoint x: 667, startPoint y: 193, endPoint x: 97, endPoint y: 183, distance: 570.1
click at [97, 183] on div "[DATE] - [DATE] Відділ/Співробітник 19 (28)% Неприйняті вхідні дзвінки [GEOGRAP…" at bounding box center [644, 333] width 1266 height 577
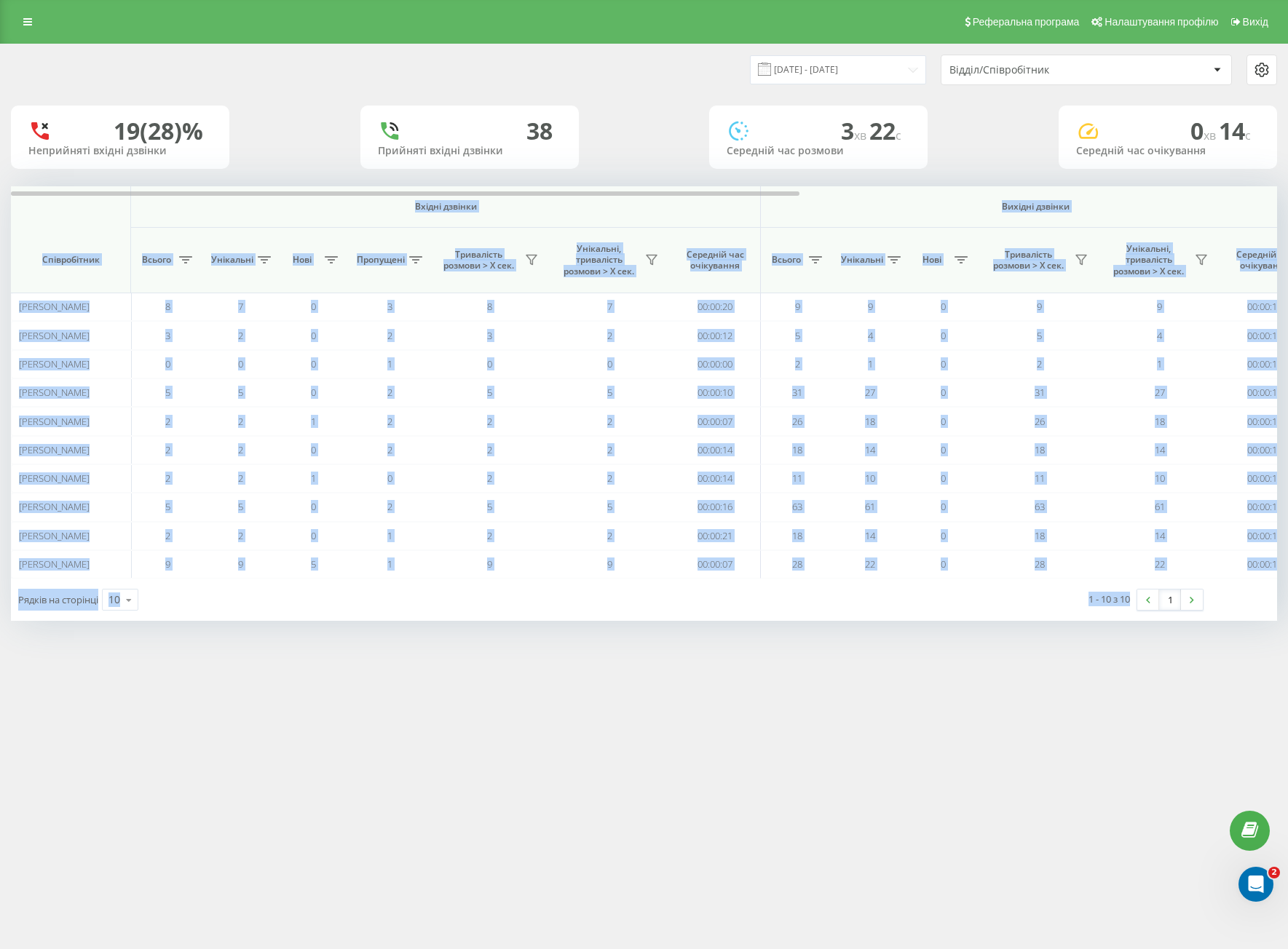
drag, startPoint x: 84, startPoint y: 203, endPoint x: 1151, endPoint y: 642, distance: 1153.8
click at [1155, 646] on div "[DATE] - [DATE] Відділ/Співробітник 19 (28)% Неприйняті вхідні дзвінки [GEOGRAP…" at bounding box center [644, 347] width 1288 height 606
drag, startPoint x: 1101, startPoint y: 599, endPoint x: 1117, endPoint y: 609, distance: 18.9
click at [1116, 608] on div "1 - 10 з 10 1" at bounding box center [977, 599] width 475 height 42
copy div "Loremi dolorsi Ametcon adipisc Eli seddoei Temporincidi Utlabo Etdolorem Aliq E…"
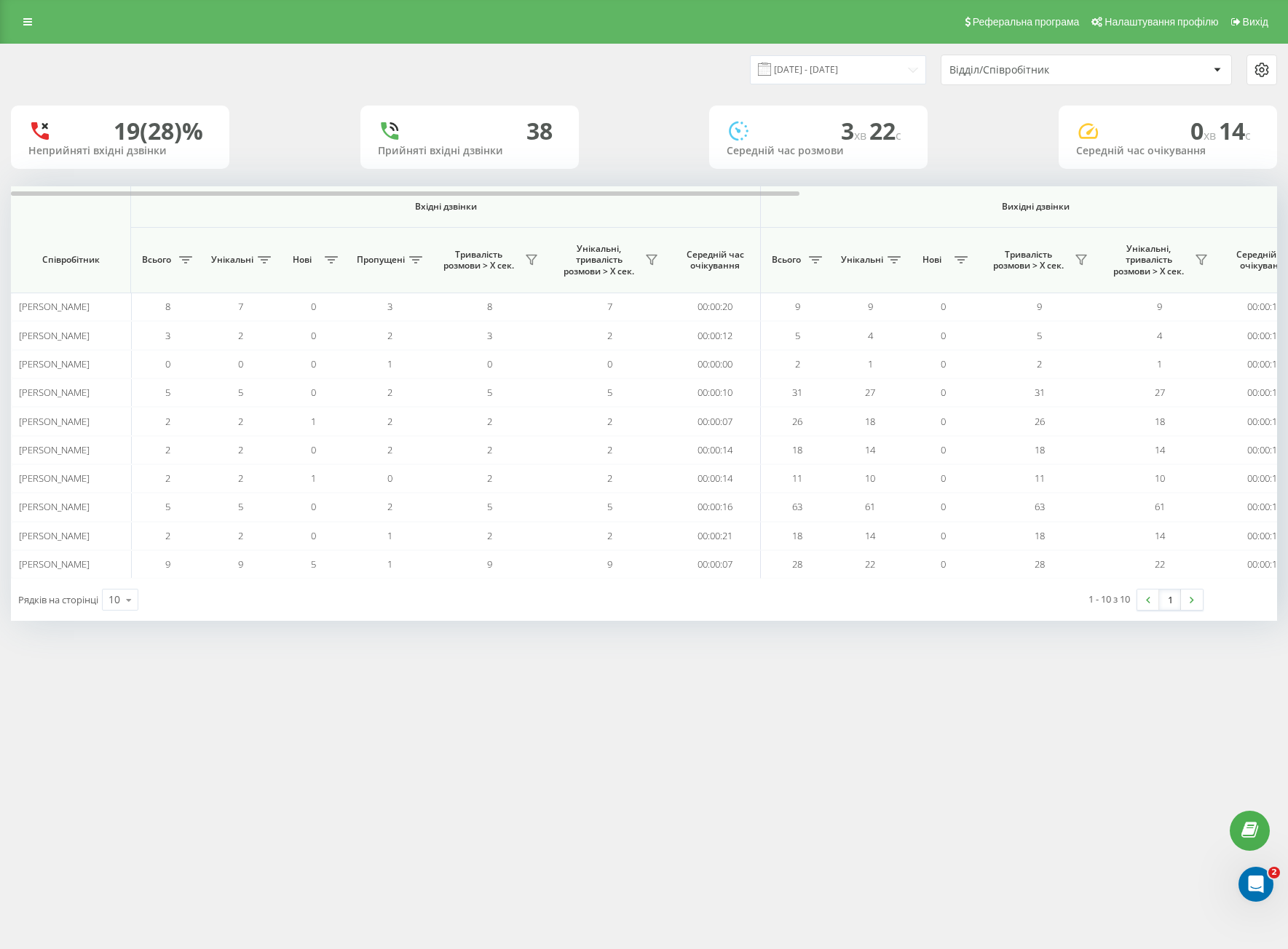
click at [672, 140] on div "19 (28)% Неприйняті вхідні дзвінки 38 Прийняті вхідні дзвінки 3 хв 22 c Середні…" at bounding box center [644, 137] width 1266 height 63
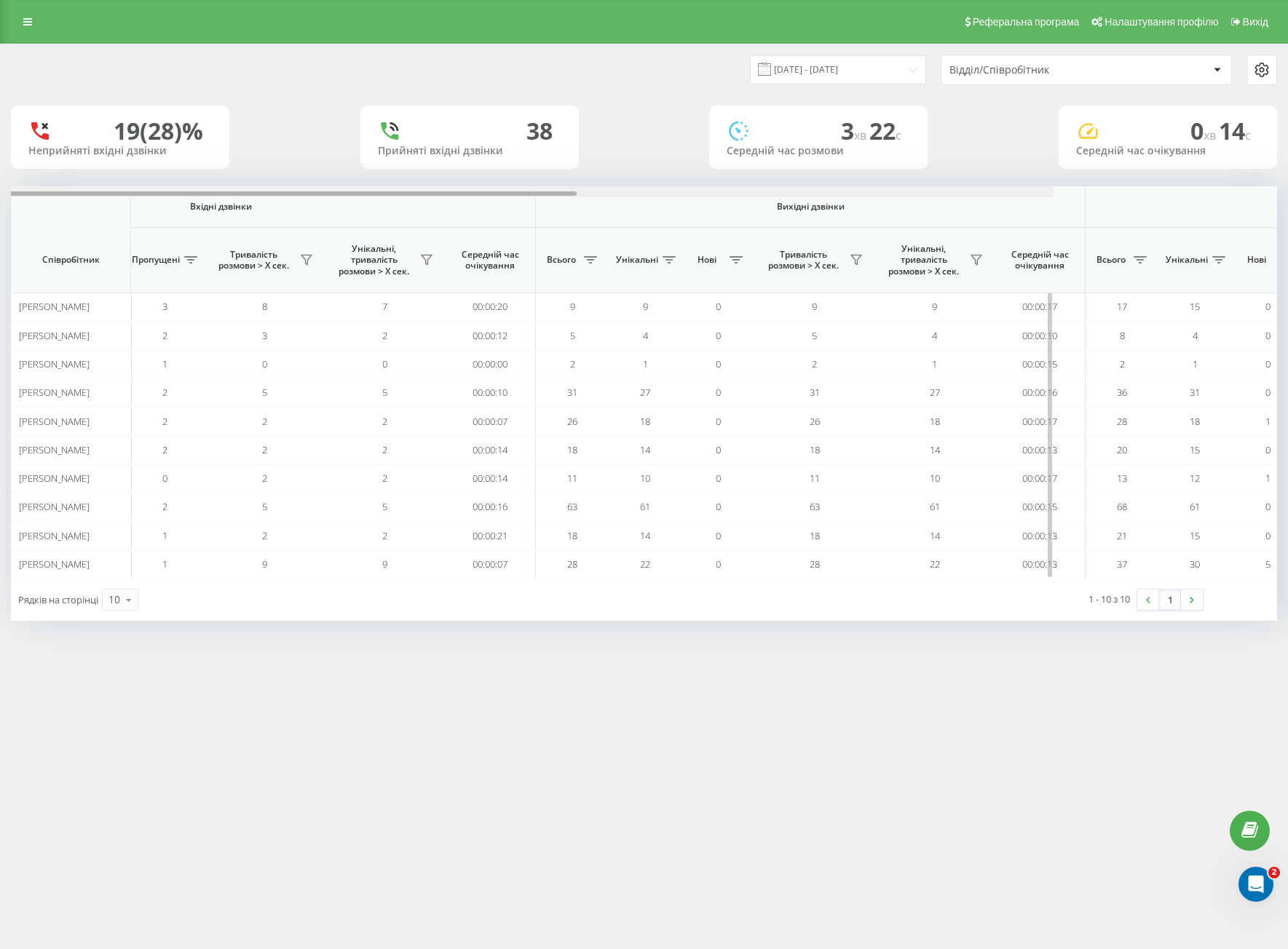
scroll to position [0, 765]
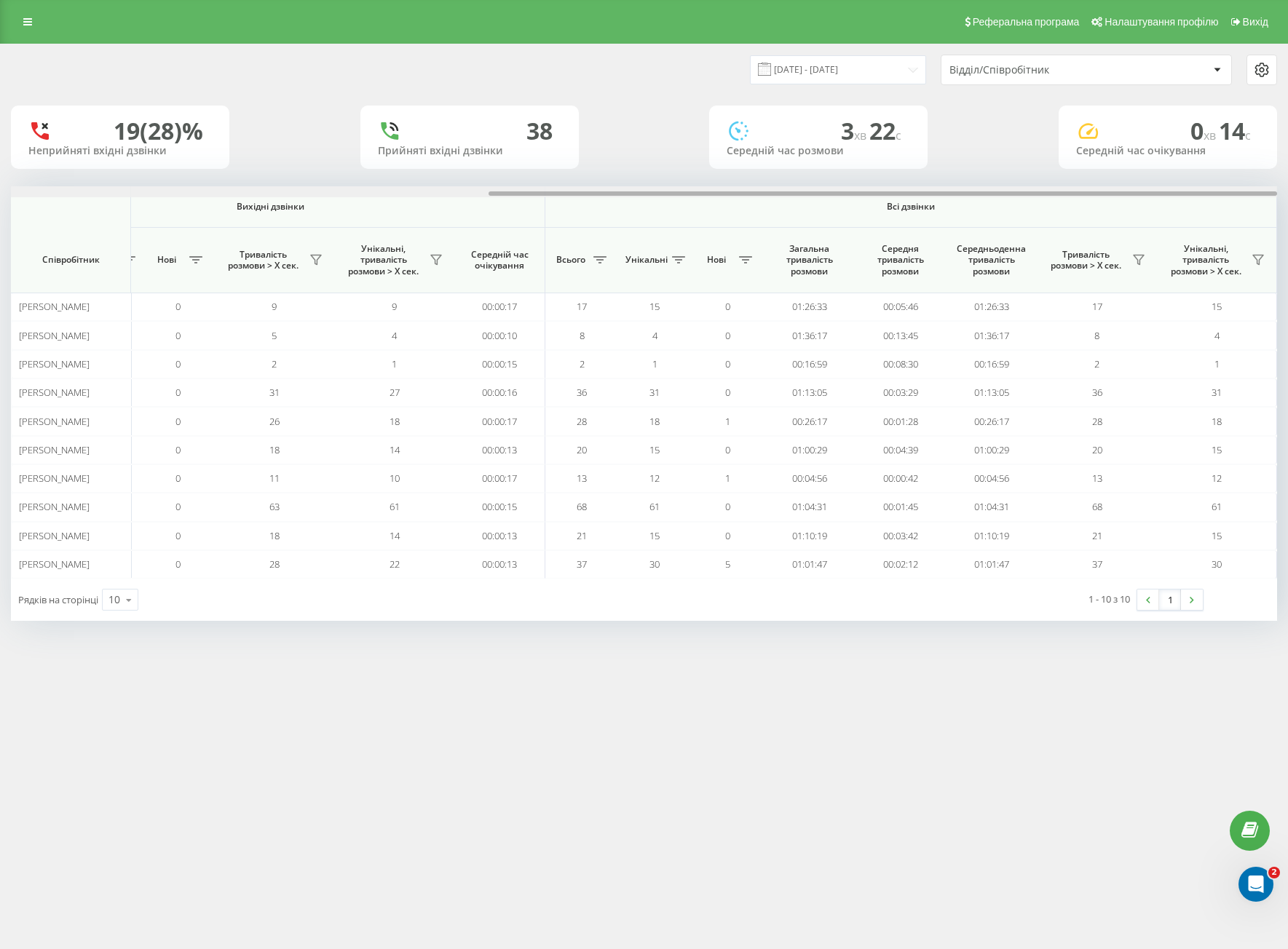
drag, startPoint x: 655, startPoint y: 194, endPoint x: 1330, endPoint y: 178, distance: 675.2
click at [1280, 178] on html "[DOMAIN_NAME] Проекти [DOMAIN_NAME] Дашборд Центр звернень Аналiтика Ваші звіти…" at bounding box center [644, 474] width 1288 height 949
